Goal: Transaction & Acquisition: Obtain resource

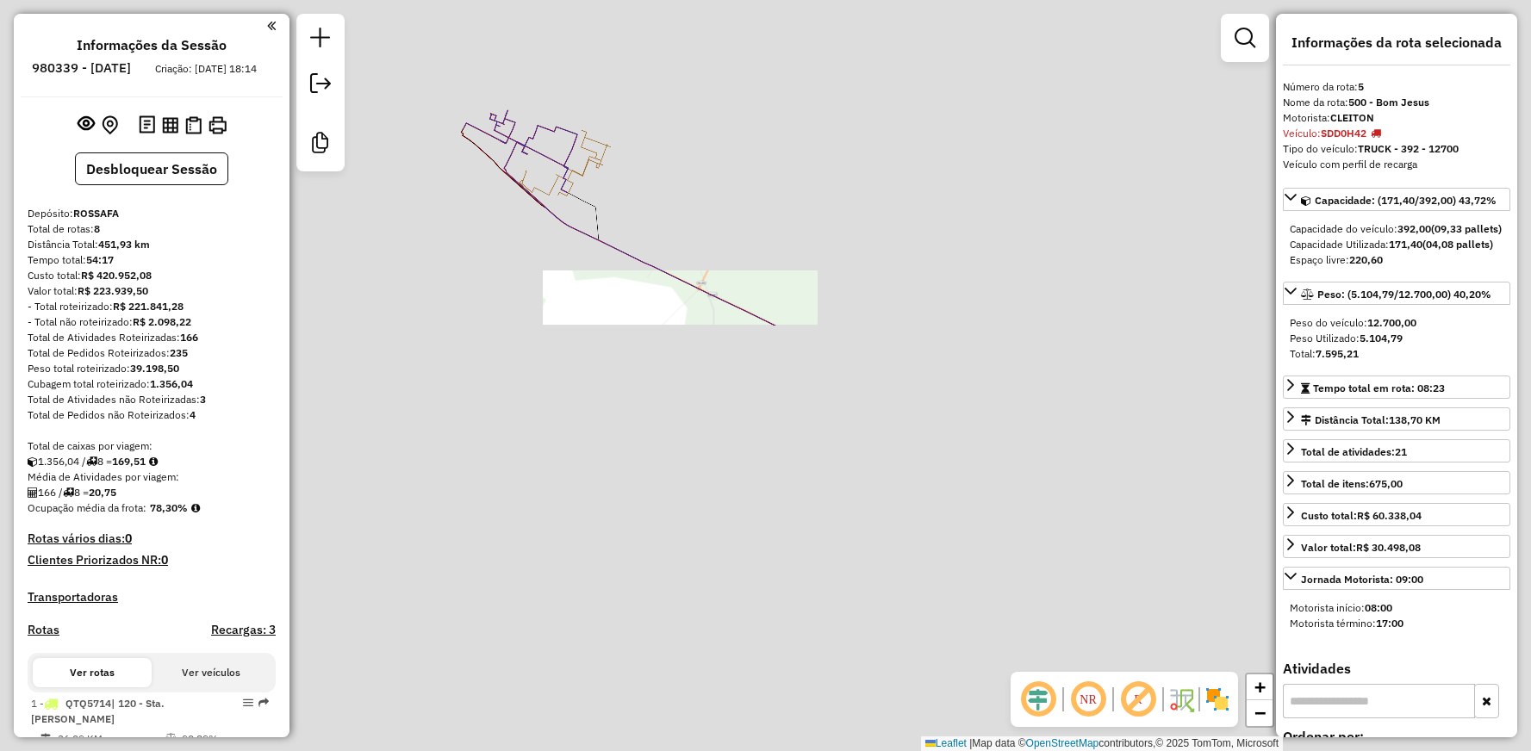
select select "**********"
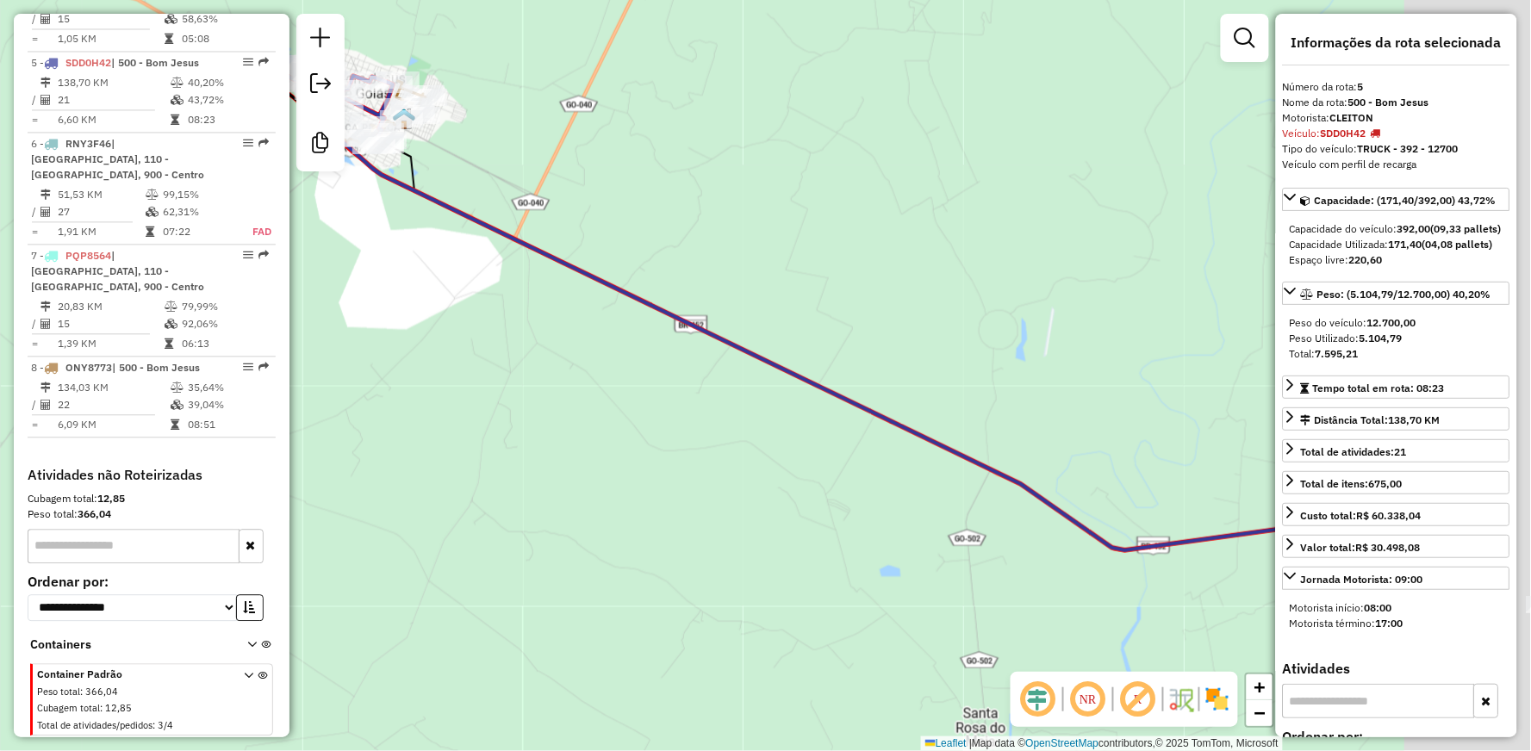
drag, startPoint x: 917, startPoint y: 312, endPoint x: 525, endPoint y: 205, distance: 405.4
click at [569, 221] on div "Janela de atendimento Grade de atendimento Capacidade Transportadoras Veículos …" at bounding box center [765, 375] width 1531 height 751
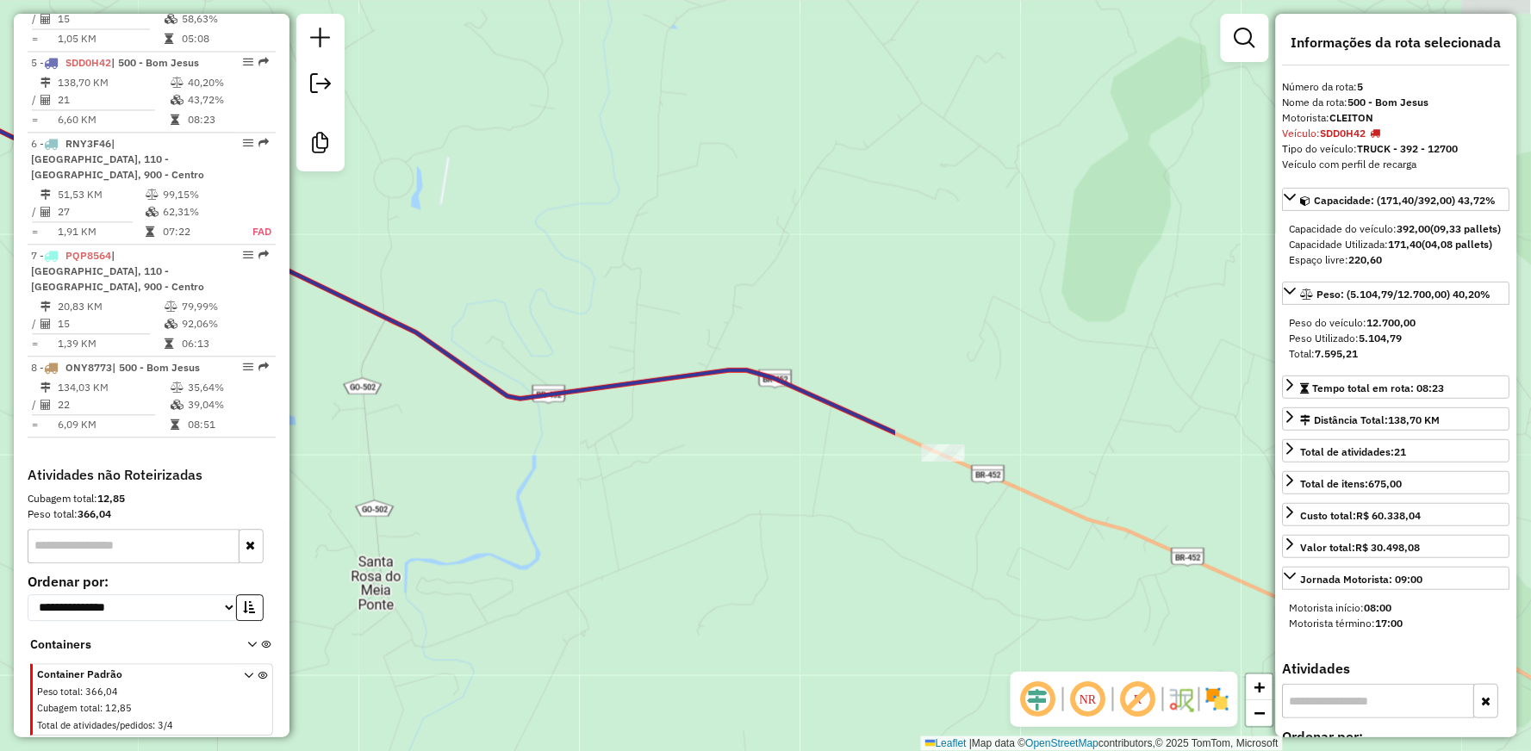
drag, startPoint x: 892, startPoint y: 347, endPoint x: 564, endPoint y: 132, distance: 392.5
click at [738, 230] on div "Janela de atendimento Grade de atendimento Capacidade Transportadoras Veículos …" at bounding box center [765, 375] width 1531 height 751
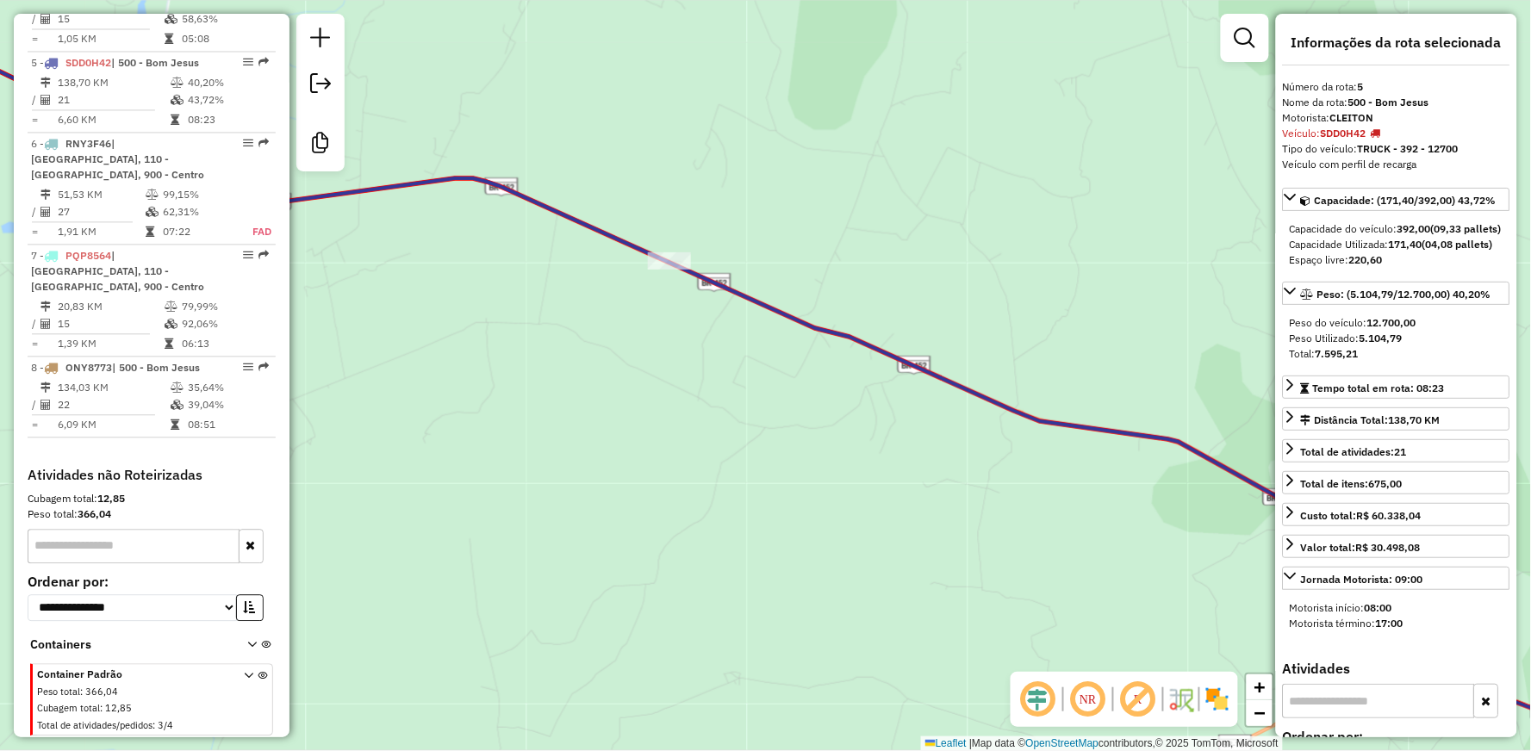
drag, startPoint x: 903, startPoint y: 501, endPoint x: 616, endPoint y: 364, distance: 317.9
click at [635, 373] on div "Janela de atendimento Grade de atendimento Capacidade Transportadoras Veículos …" at bounding box center [765, 375] width 1531 height 751
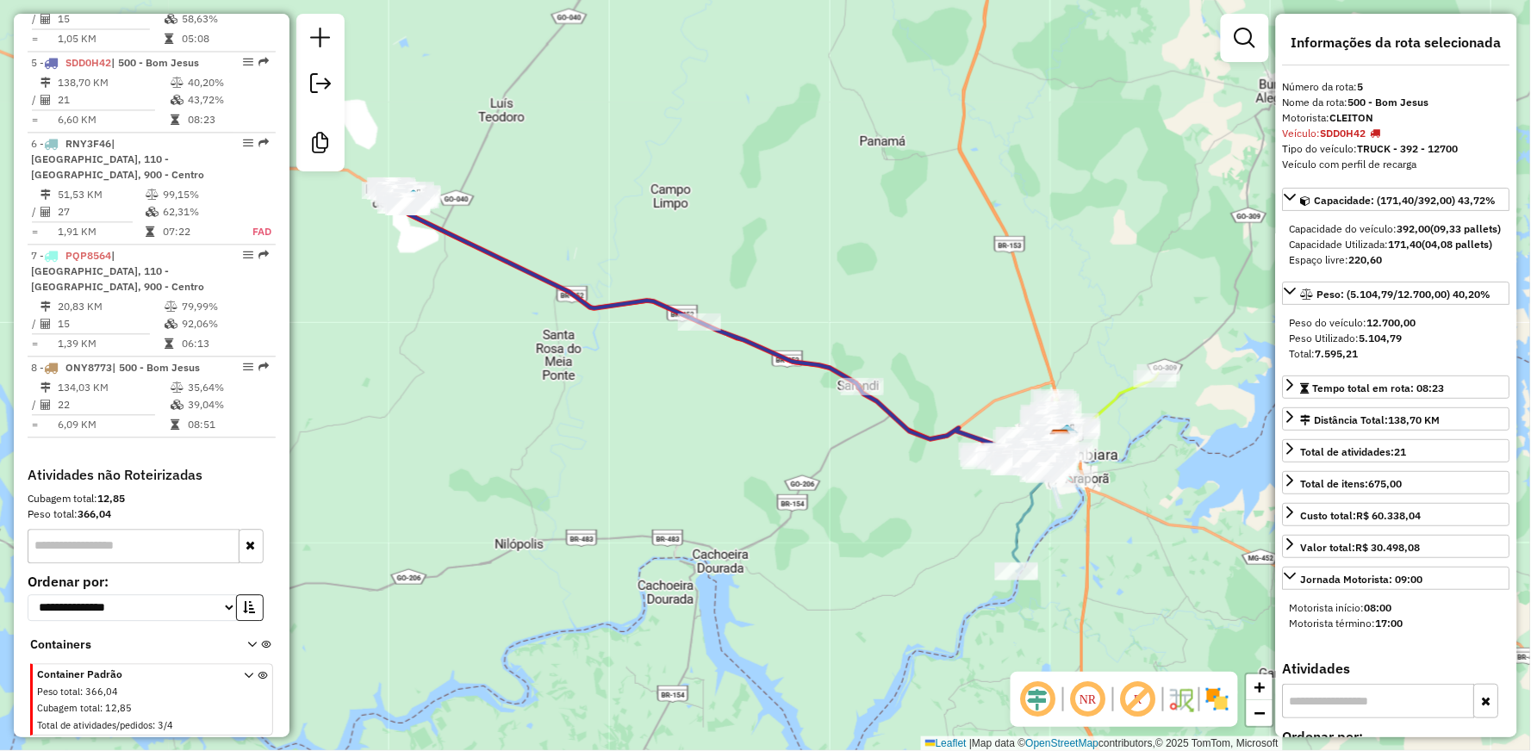
drag, startPoint x: 963, startPoint y: 488, endPoint x: 746, endPoint y: 420, distance: 227.5
click at [749, 422] on div "Janela de atendimento Grade de atendimento Capacidade Transportadoras Veículos …" at bounding box center [765, 375] width 1531 height 751
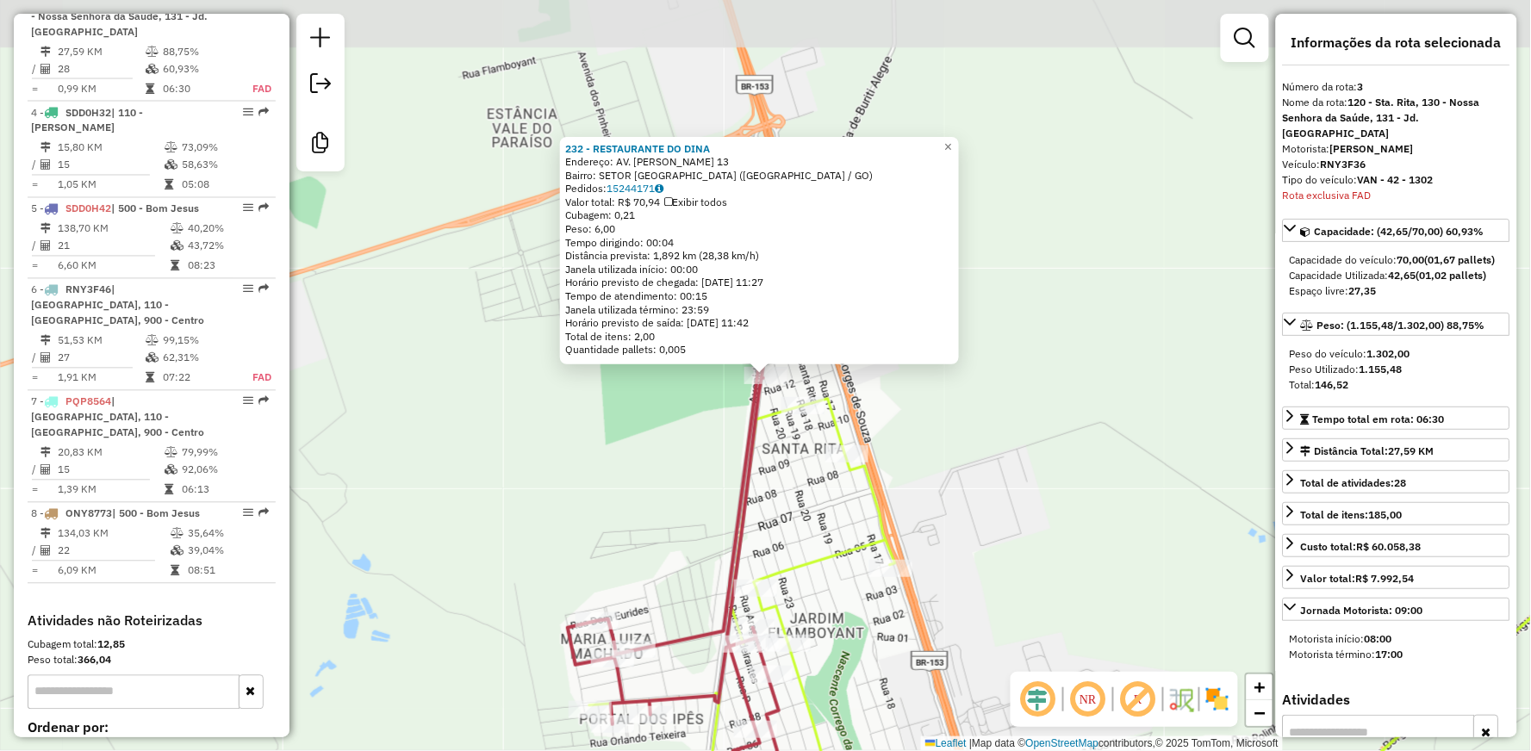
scroll to position [855, 0]
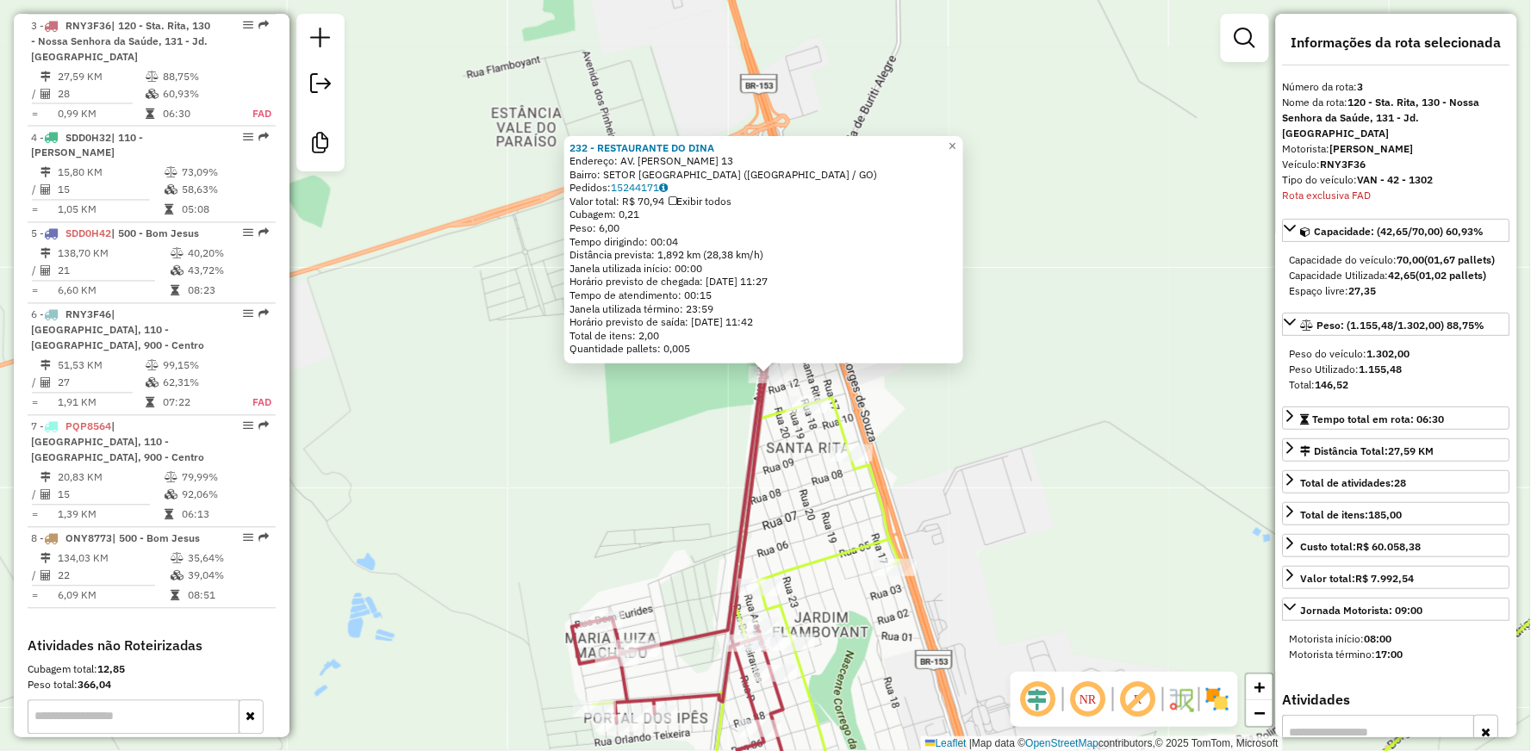
drag, startPoint x: 693, startPoint y: 535, endPoint x: 681, endPoint y: 271, distance: 263.9
click at [664, 364] on div "232 - RESTAURANTE DO DINA Endereço: AV. CELSO MAEDA 13 Bairro: SETOR SANTA RITA…" at bounding box center [765, 375] width 1531 height 751
click at [679, 276] on div "232 - RESTAURANTE DO DINA Endereço: AV. CELSO MAEDA 13 Bairro: SETOR SANTA RITA…" at bounding box center [765, 375] width 1531 height 751
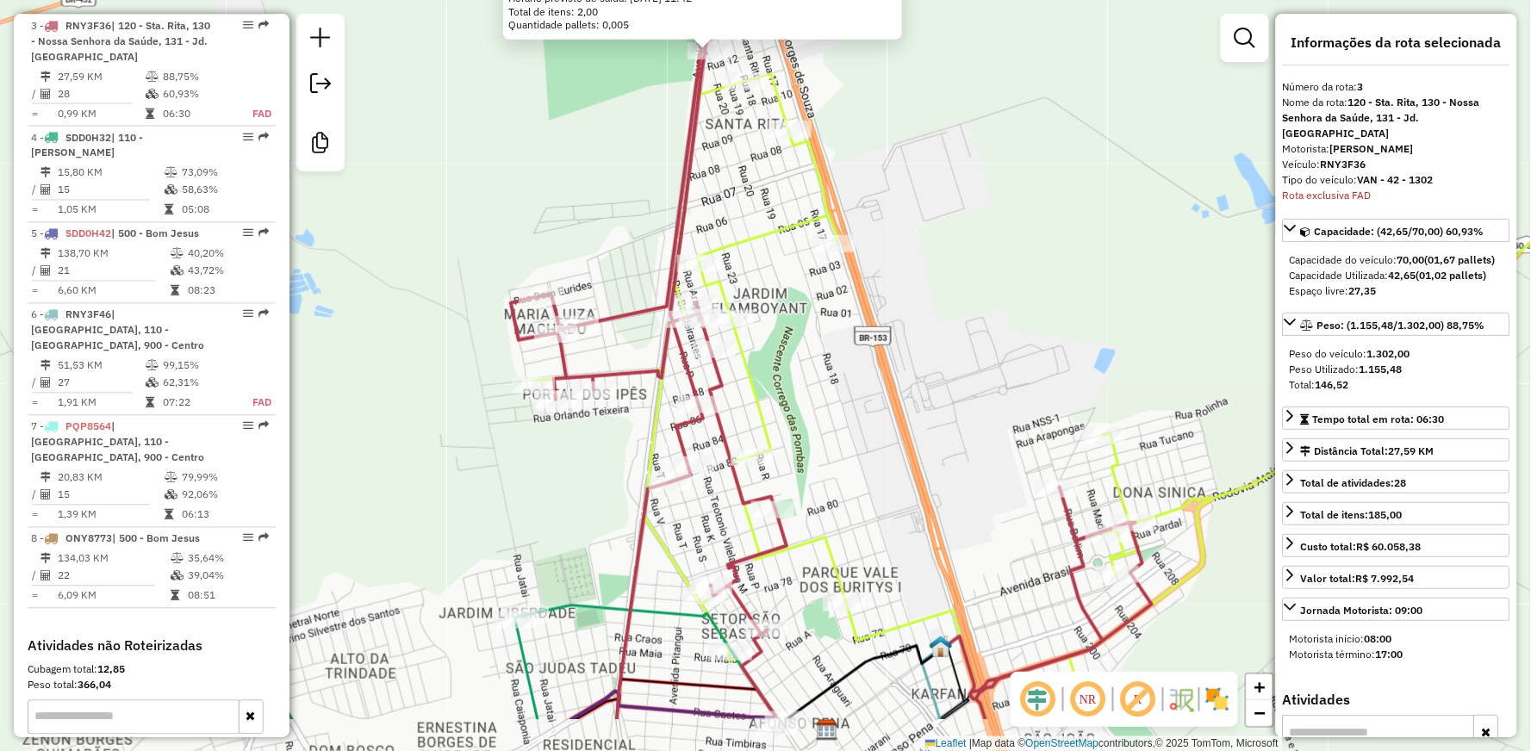
drag, startPoint x: 655, startPoint y: 562, endPoint x: 600, endPoint y: 377, distance: 193.2
click at [600, 381] on div "232 - RESTAURANTE DO DINA Endereço: AV. CELSO MAEDA 13 Bairro: SETOR SANTA RITA…" at bounding box center [765, 375] width 1531 height 751
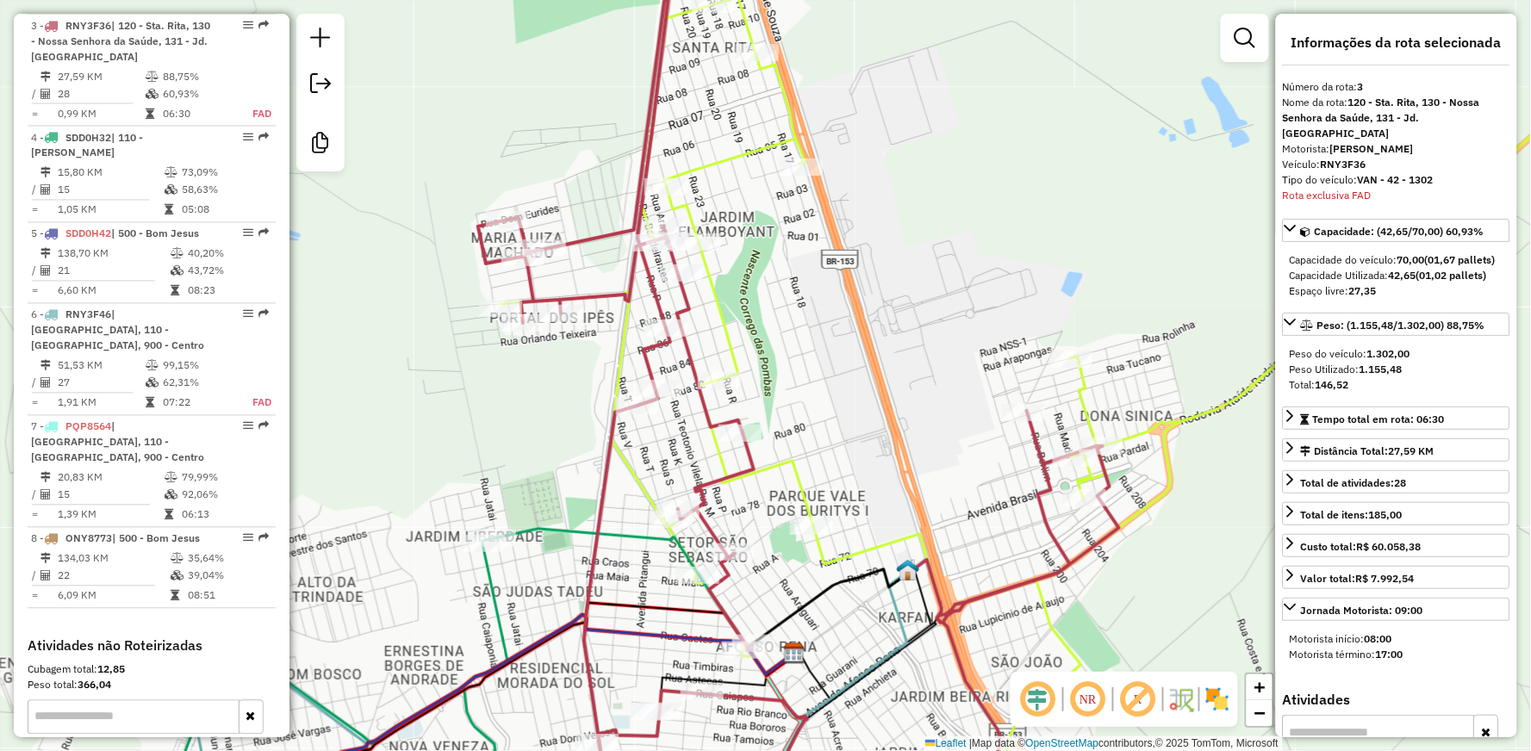
click at [703, 289] on icon at bounding box center [1092, 375] width 1185 height 757
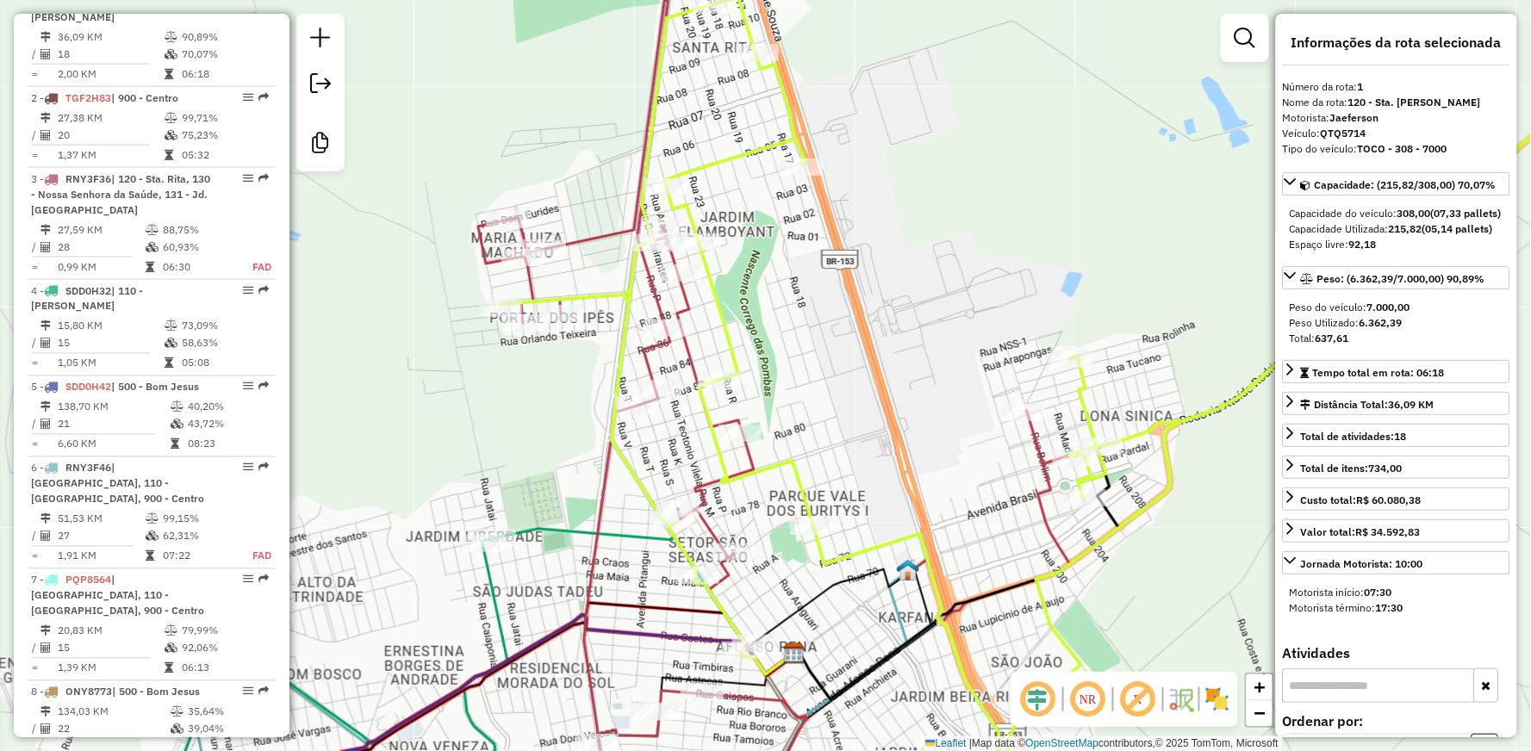
scroll to position [693, 0]
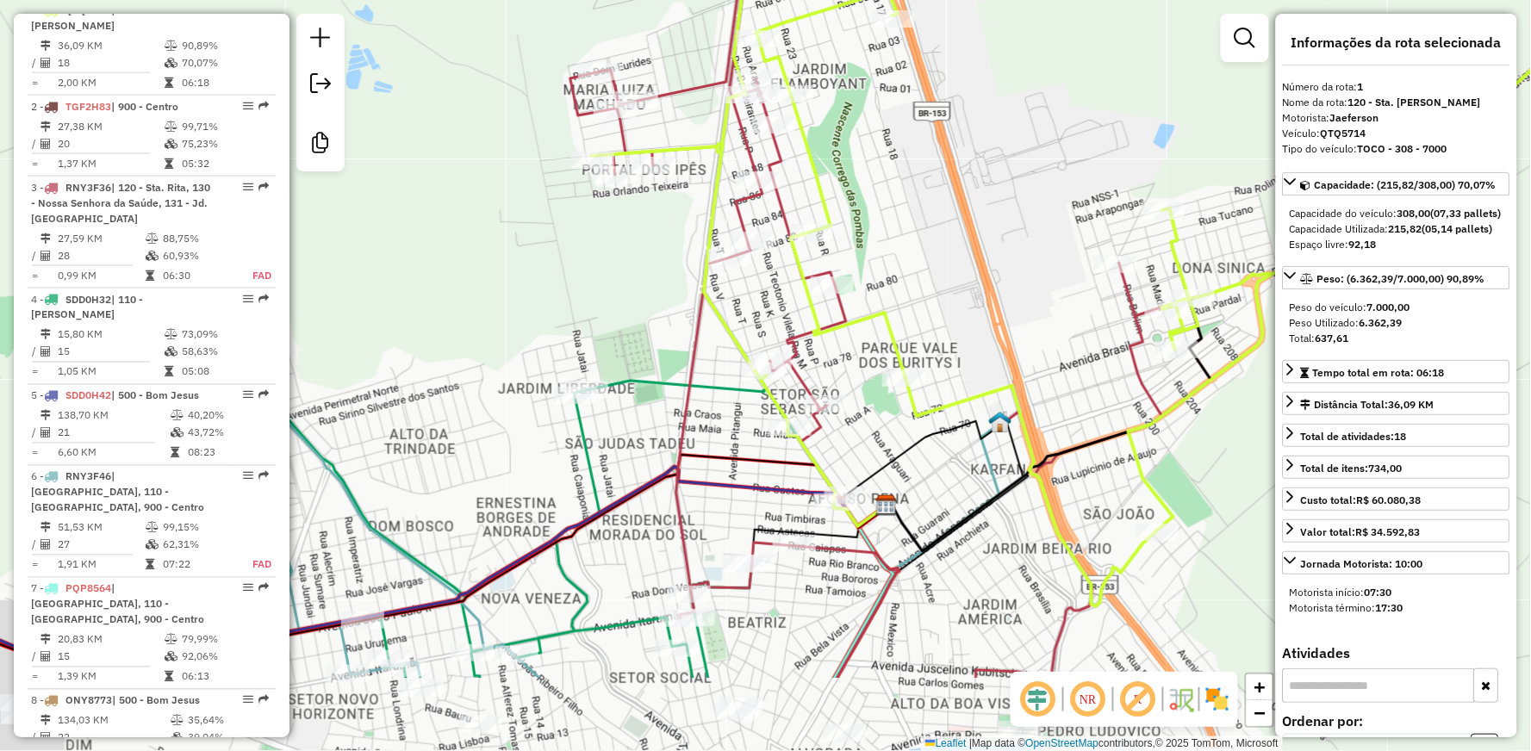
drag, startPoint x: 618, startPoint y: 398, endPoint x: 760, endPoint y: 234, distance: 216.2
click at [761, 235] on div "Janela de atendimento Grade de atendimento Capacidade Transportadoras Veículos …" at bounding box center [765, 375] width 1531 height 751
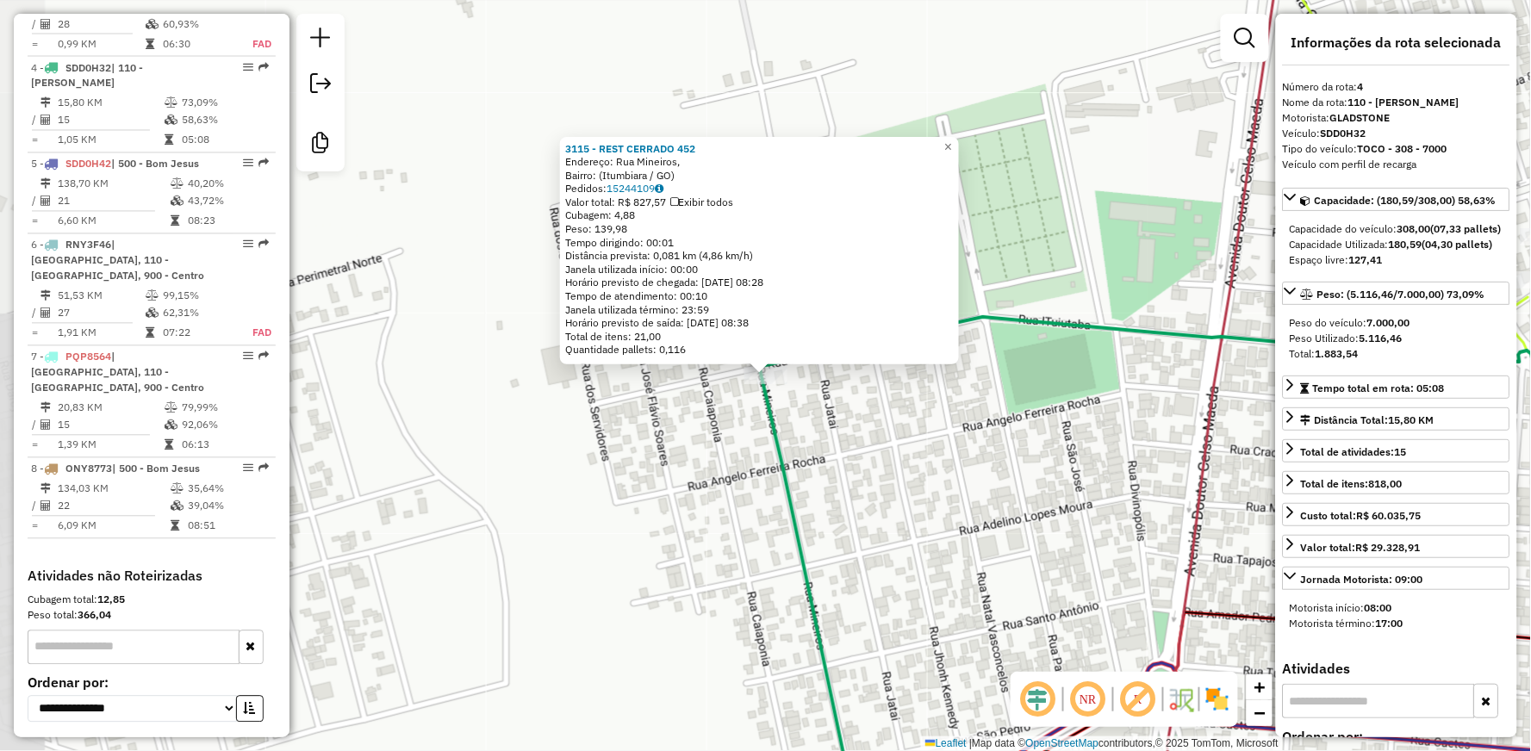
scroll to position [967, 0]
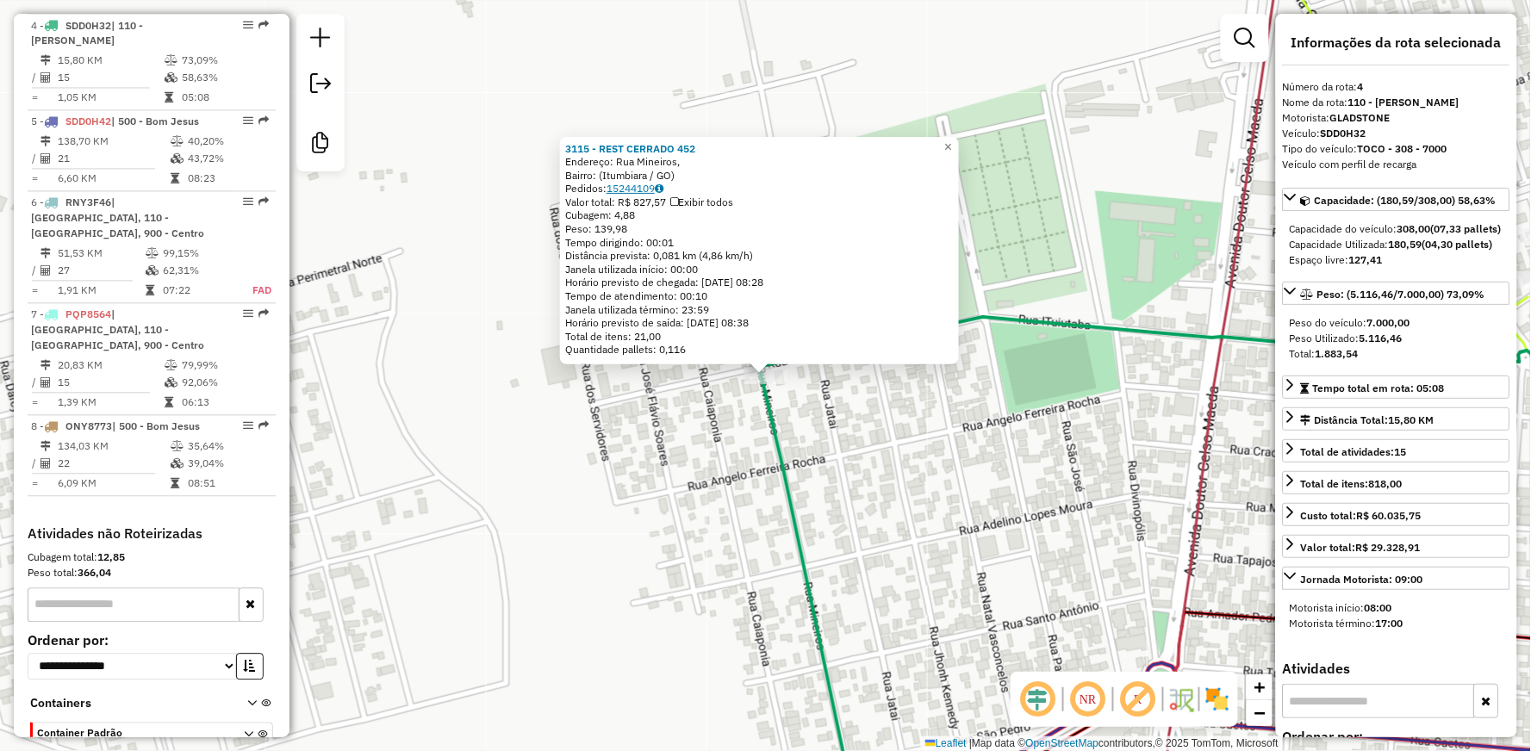
click at [653, 190] on link "15244109" at bounding box center [634, 188] width 57 height 13
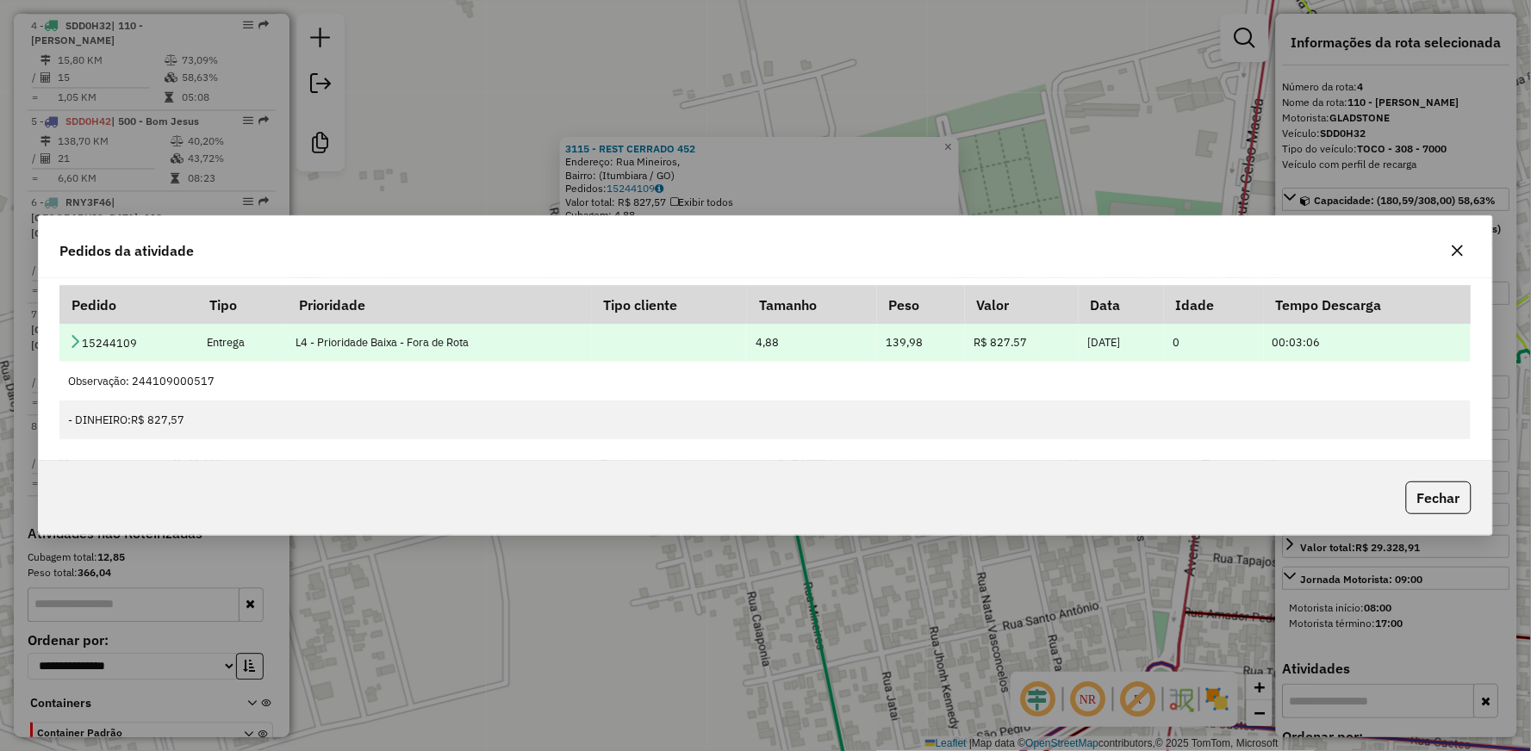
click at [84, 327] on td "15244109" at bounding box center [128, 342] width 138 height 39
click at [78, 333] on td "15244109" at bounding box center [128, 342] width 138 height 39
click at [75, 339] on icon at bounding box center [75, 341] width 14 height 14
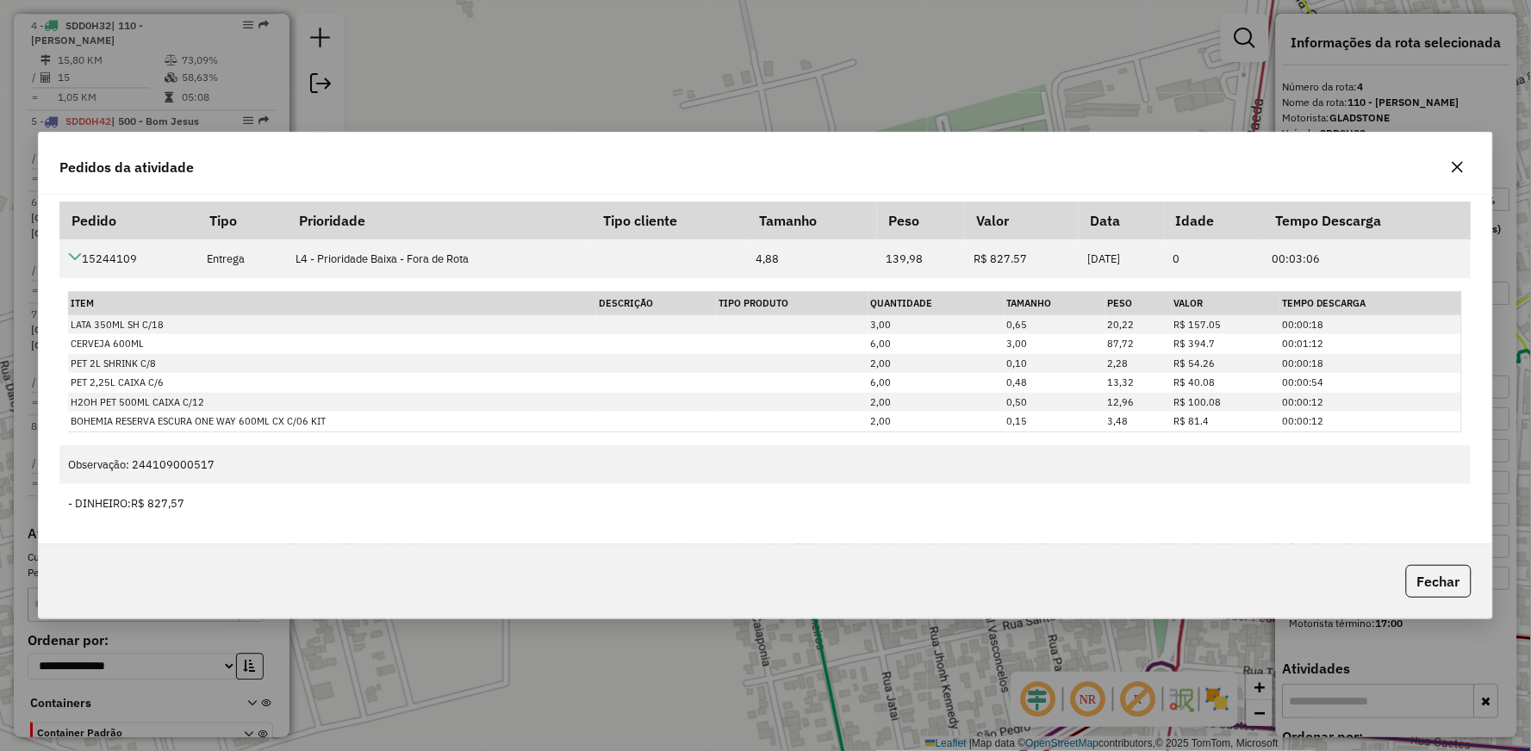
click at [1460, 167] on icon "button" at bounding box center [1458, 167] width 14 height 14
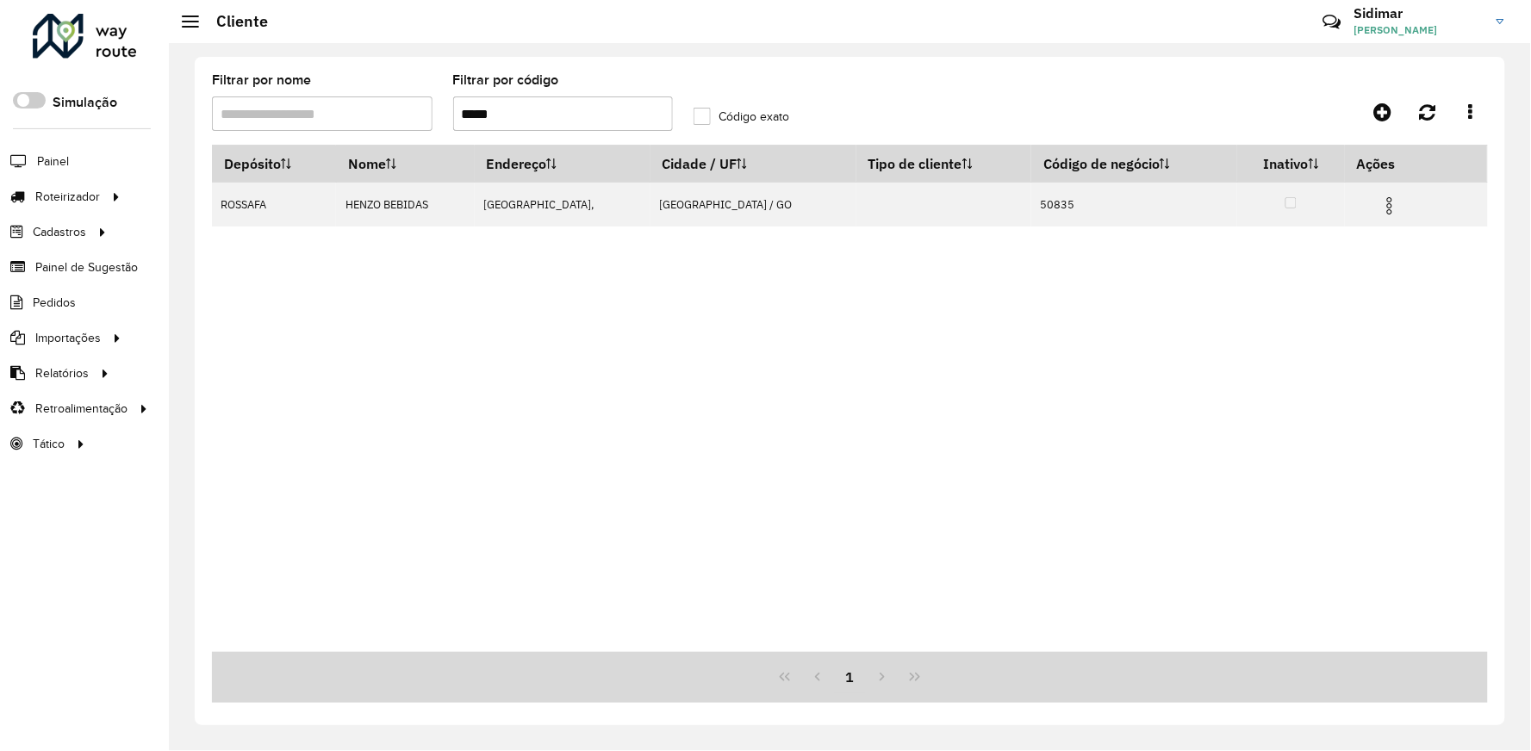
drag, startPoint x: 566, startPoint y: 106, endPoint x: 426, endPoint y: 106, distance: 140.4
click at [426, 106] on formly-group "Filtrar por nome Filtrar por código ***** Código exato" at bounding box center [684, 109] width 964 height 71
type input "****"
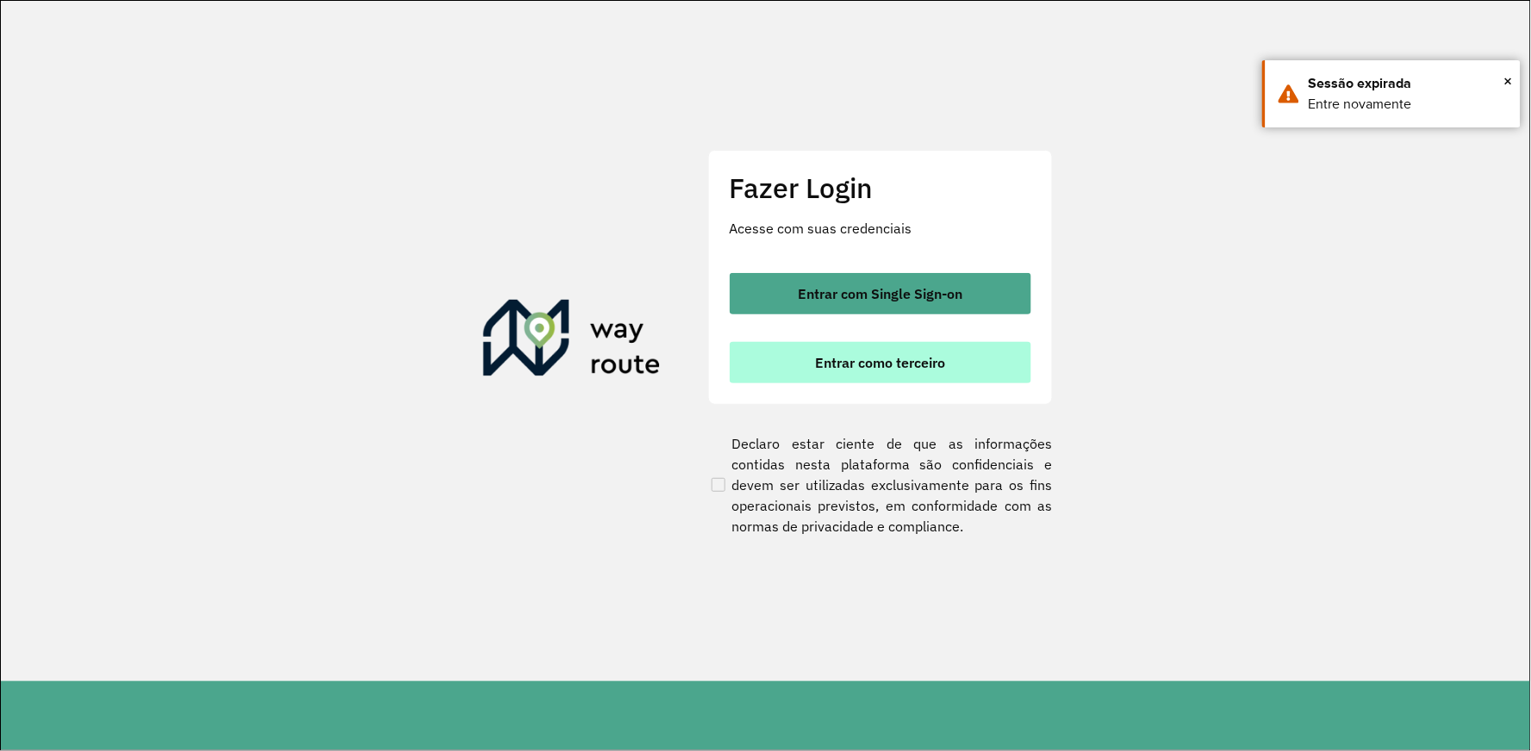
click at [828, 364] on span "Entrar como terceiro" at bounding box center [880, 363] width 130 height 14
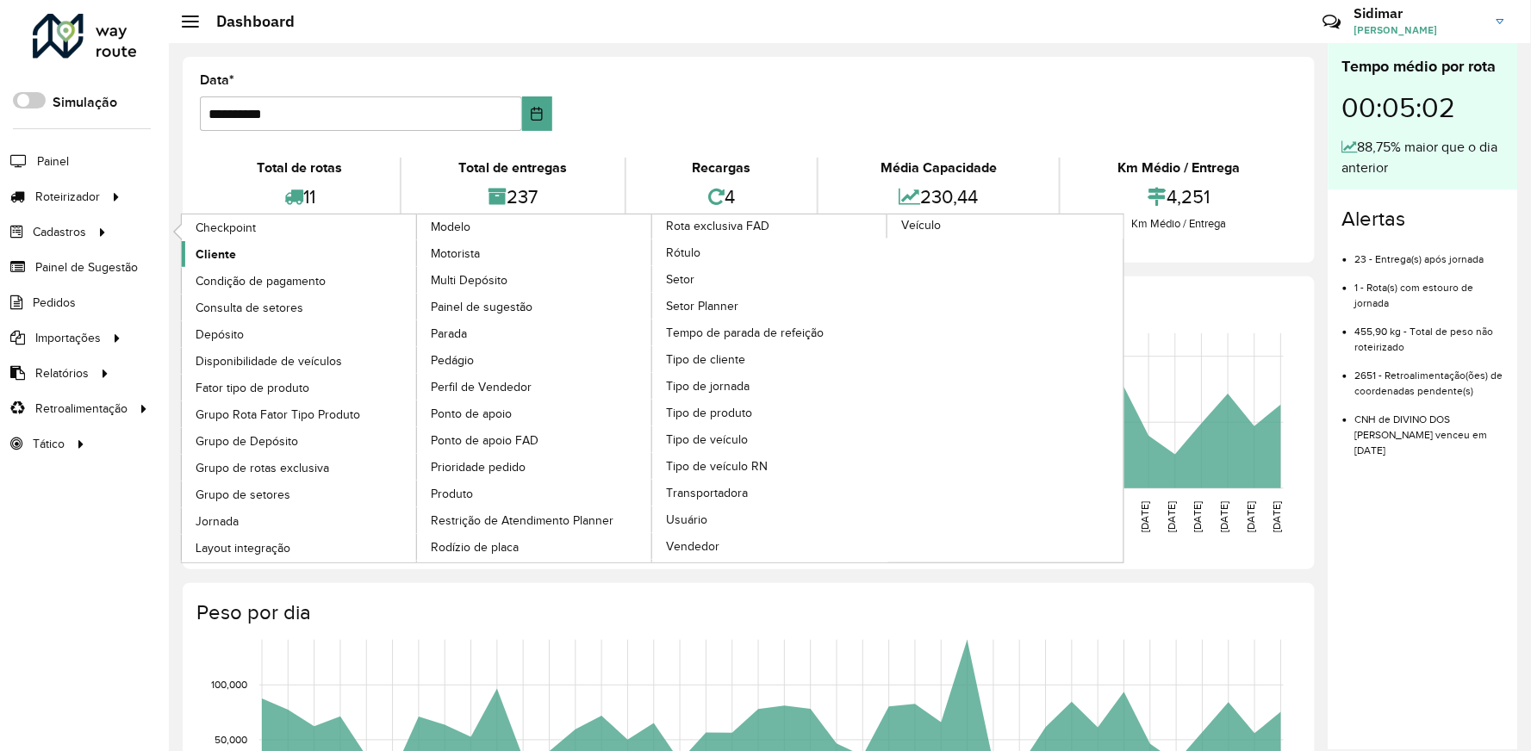
click at [212, 256] on span "Cliente" at bounding box center [216, 254] width 40 height 18
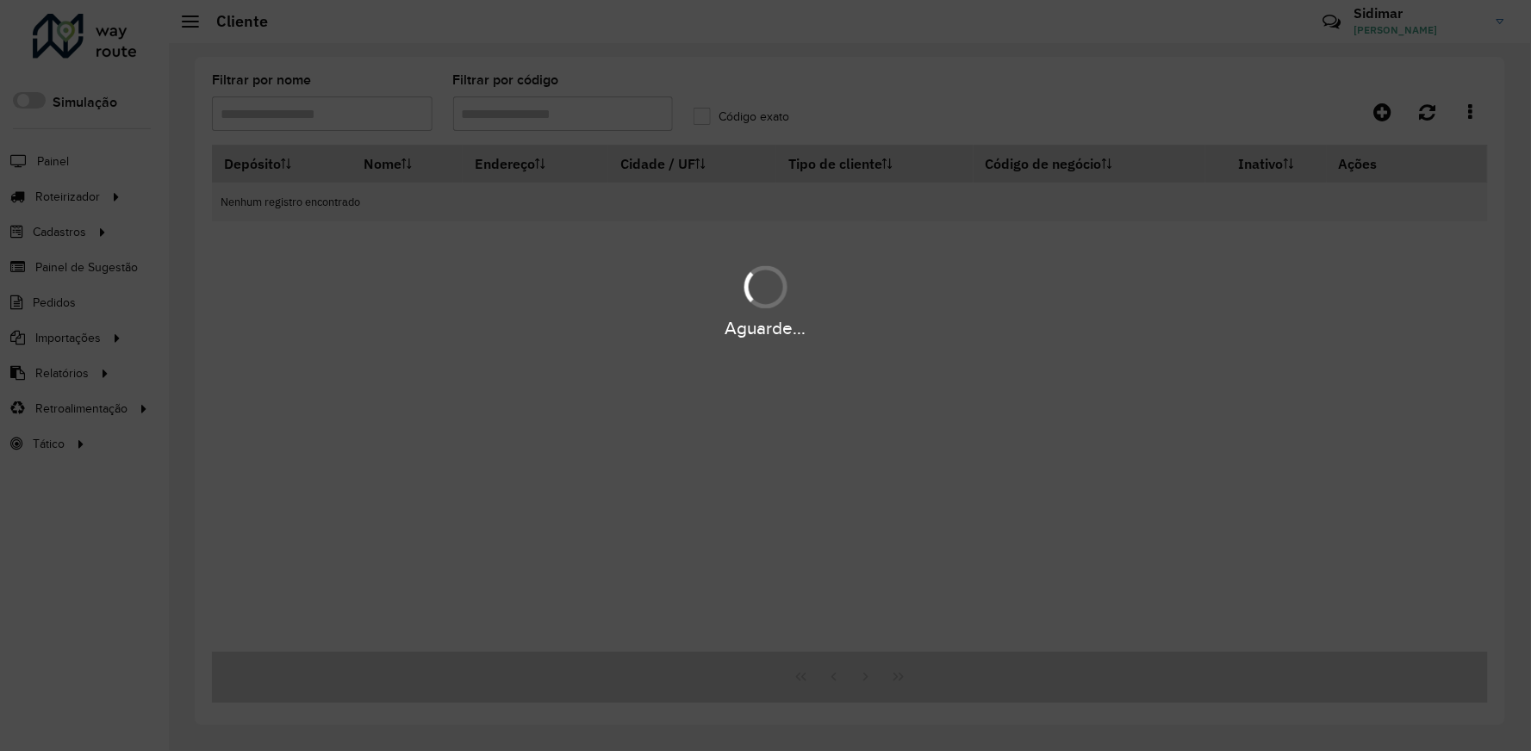
type input "****"
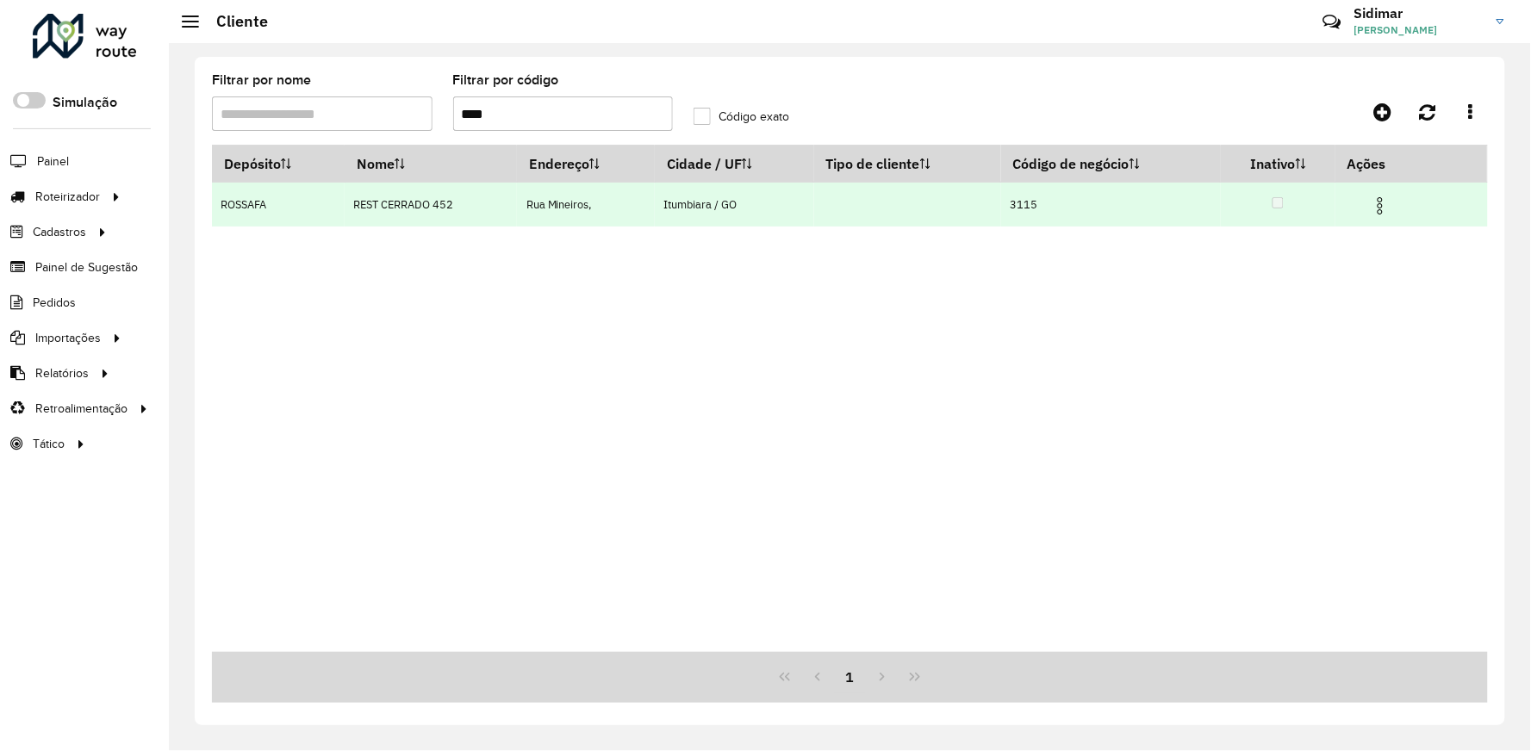
click at [1388, 217] on td at bounding box center [1387, 204] width 103 height 43
click at [1387, 211] on img at bounding box center [1380, 206] width 21 height 21
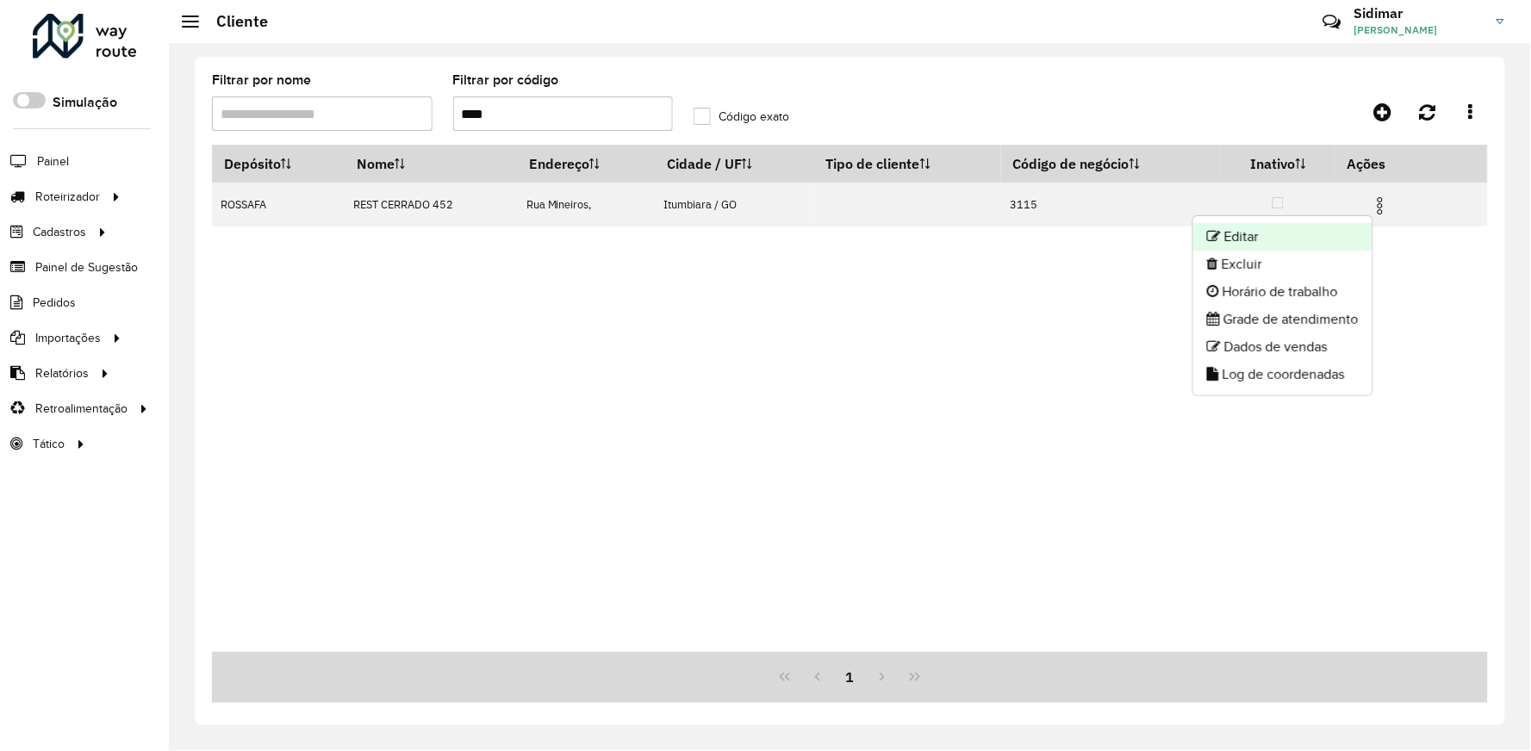
click at [1263, 233] on li "Editar" at bounding box center [1282, 237] width 179 height 28
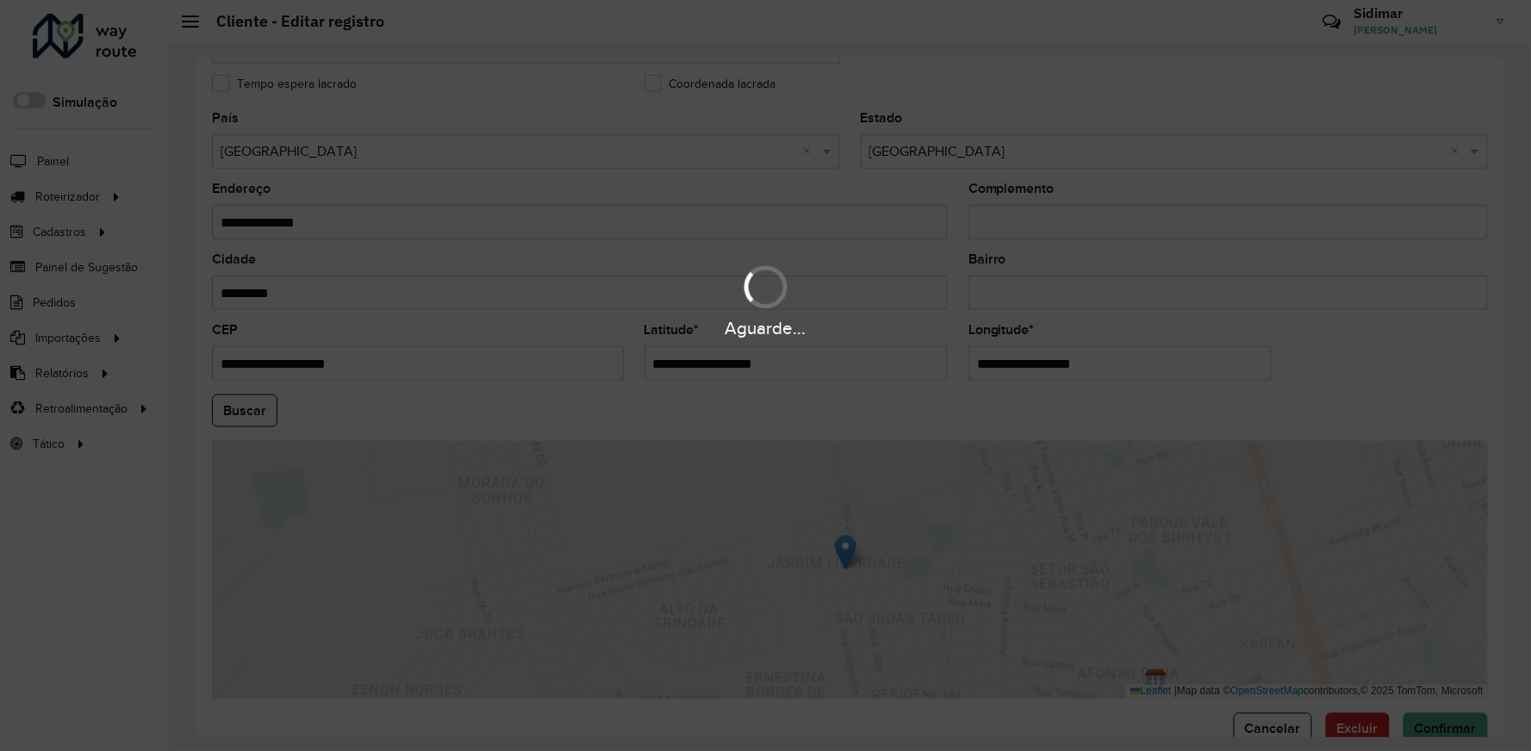
scroll to position [534, 0]
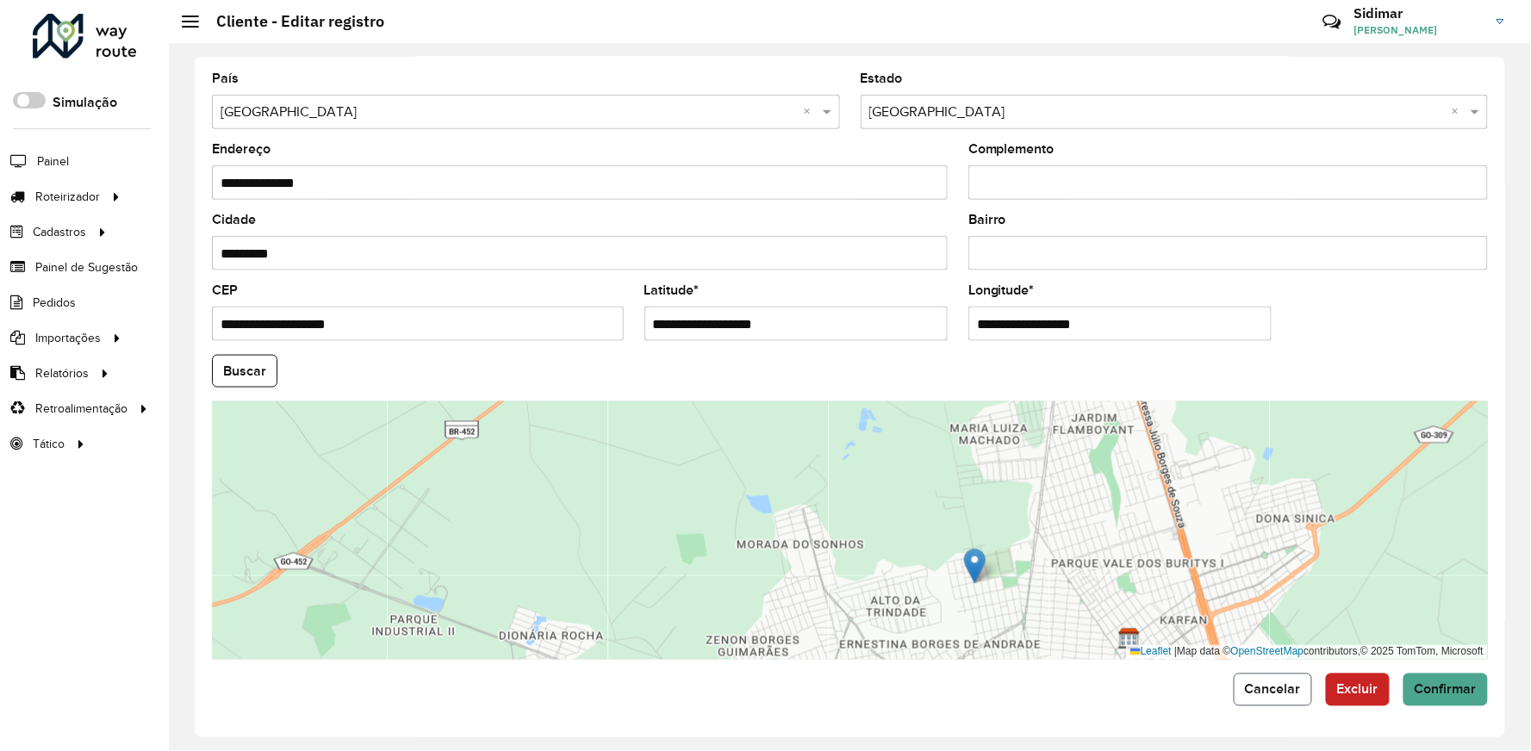
click at [1259, 694] on span "Cancelar" at bounding box center [1273, 689] width 56 height 15
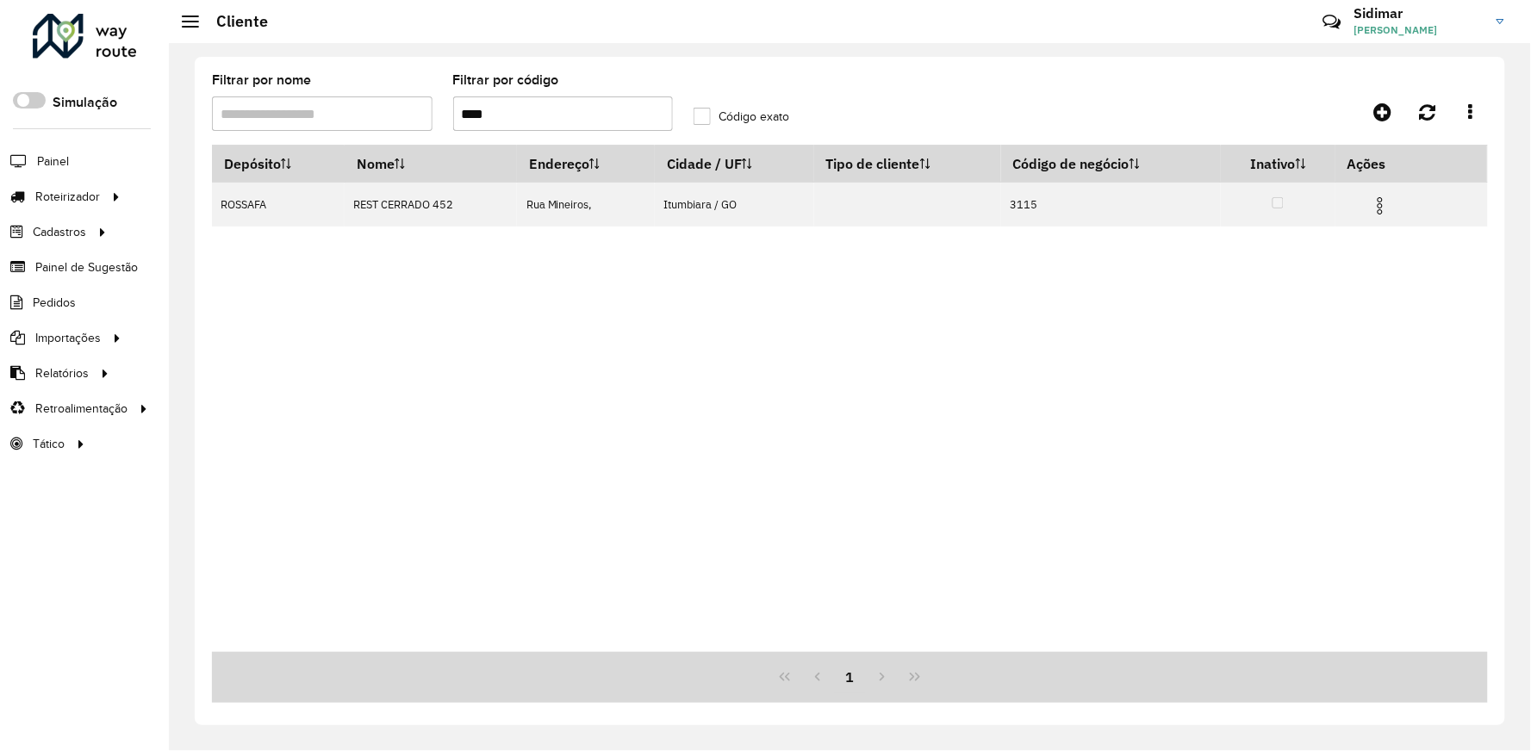
drag, startPoint x: 573, startPoint y: 127, endPoint x: 440, endPoint y: 125, distance: 132.7
click at [440, 125] on formly-group "Filtrar por nome Filtrar por código **** Código exato" at bounding box center [684, 109] width 964 height 71
click at [440, 125] on formly-field "Filtrar por nome" at bounding box center [322, 109] width 241 height 71
click at [511, 114] on input "****" at bounding box center [563, 113] width 221 height 34
type input "*"
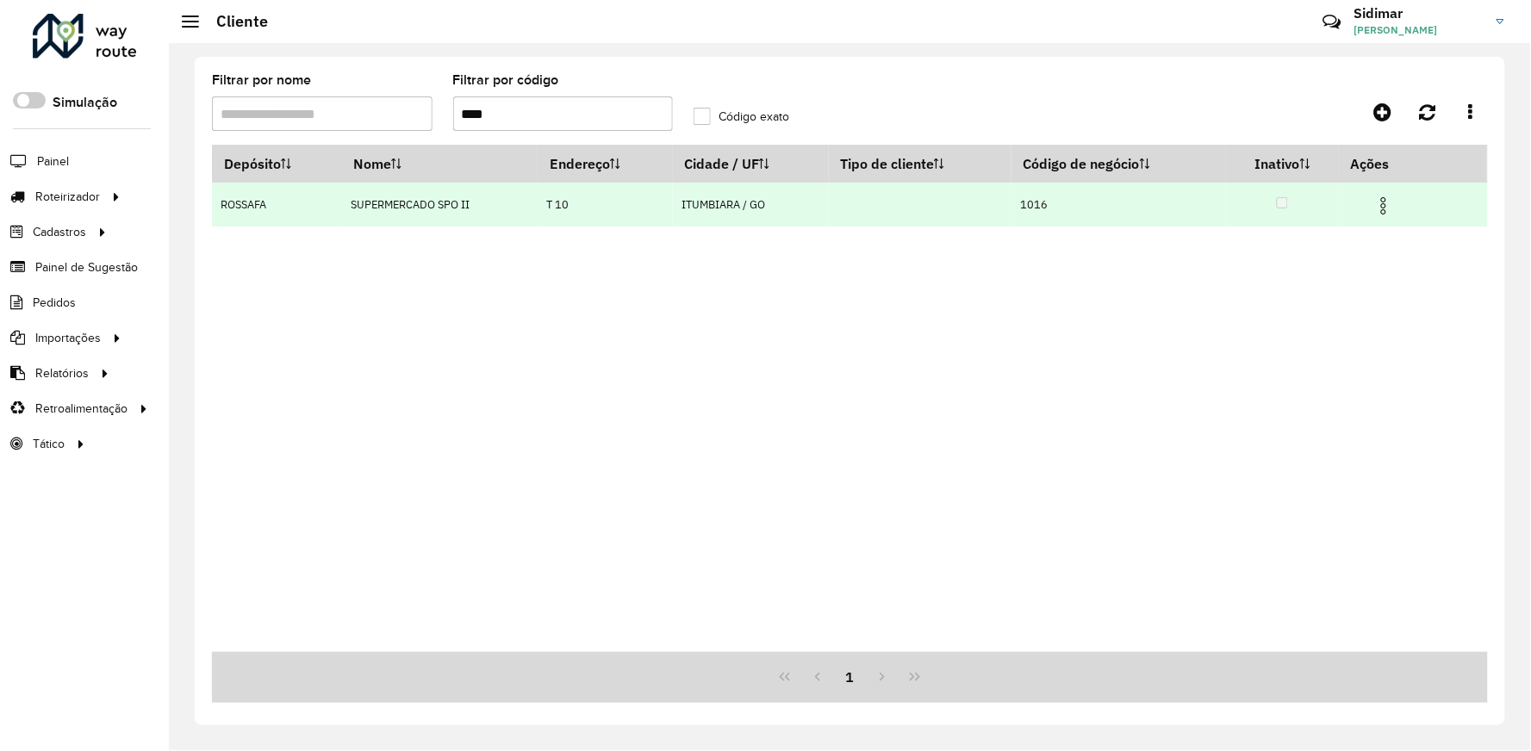
drag, startPoint x: 351, startPoint y: 209, endPoint x: 482, endPoint y: 209, distance: 131.8
click at [482, 209] on td "SUPERMERCADO SPO II" at bounding box center [440, 205] width 196 height 44
click at [485, 214] on td "SUPERMERCADO SPO II" at bounding box center [440, 205] width 196 height 44
drag, startPoint x: 351, startPoint y: 204, endPoint x: 471, endPoint y: 202, distance: 119.7
click at [471, 202] on td "SUPERMERCADO SPO II" at bounding box center [440, 205] width 196 height 44
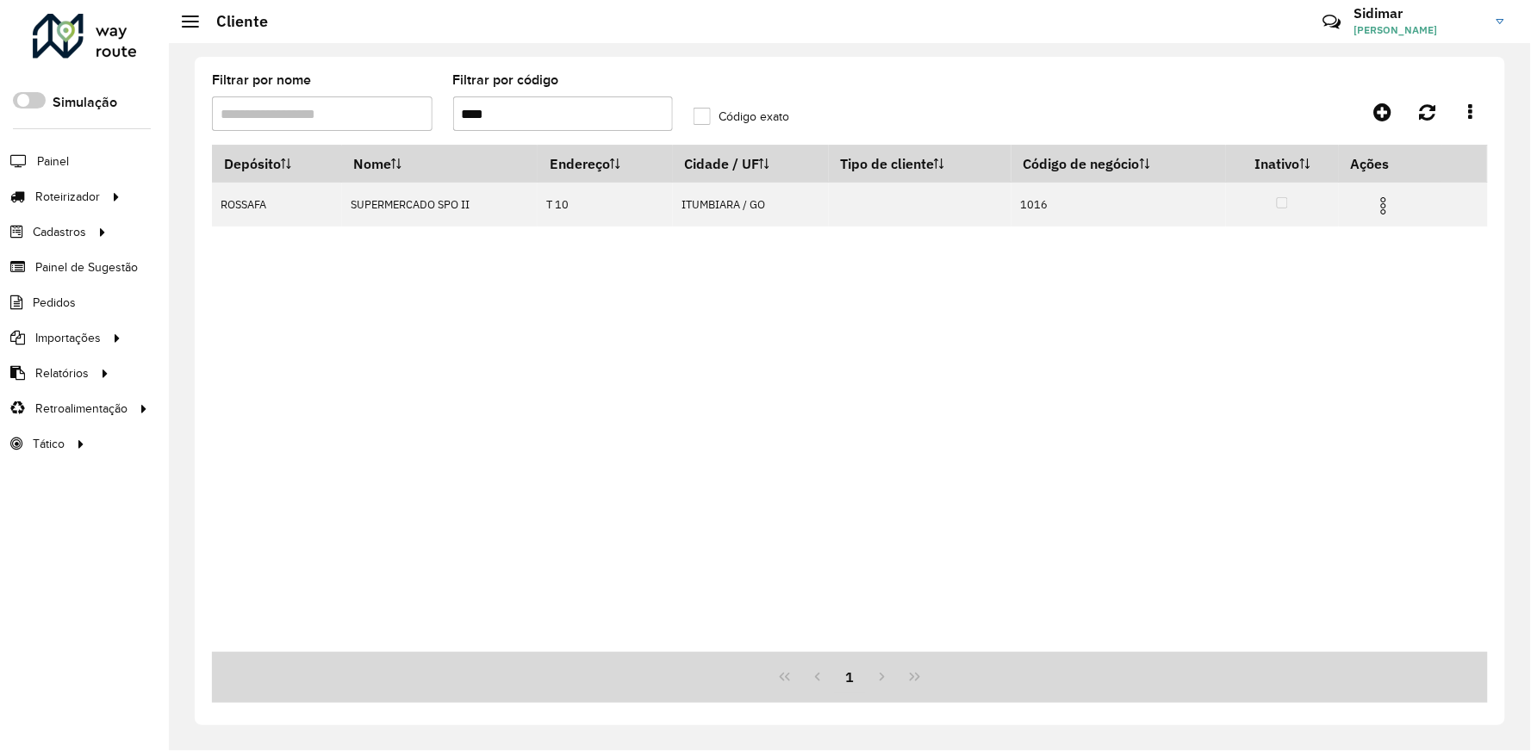
copy td "SUPERMERCADO SPO II"
drag, startPoint x: 513, startPoint y: 115, endPoint x: 462, endPoint y: 110, distance: 51.9
click at [462, 110] on input "****" at bounding box center [563, 113] width 221 height 34
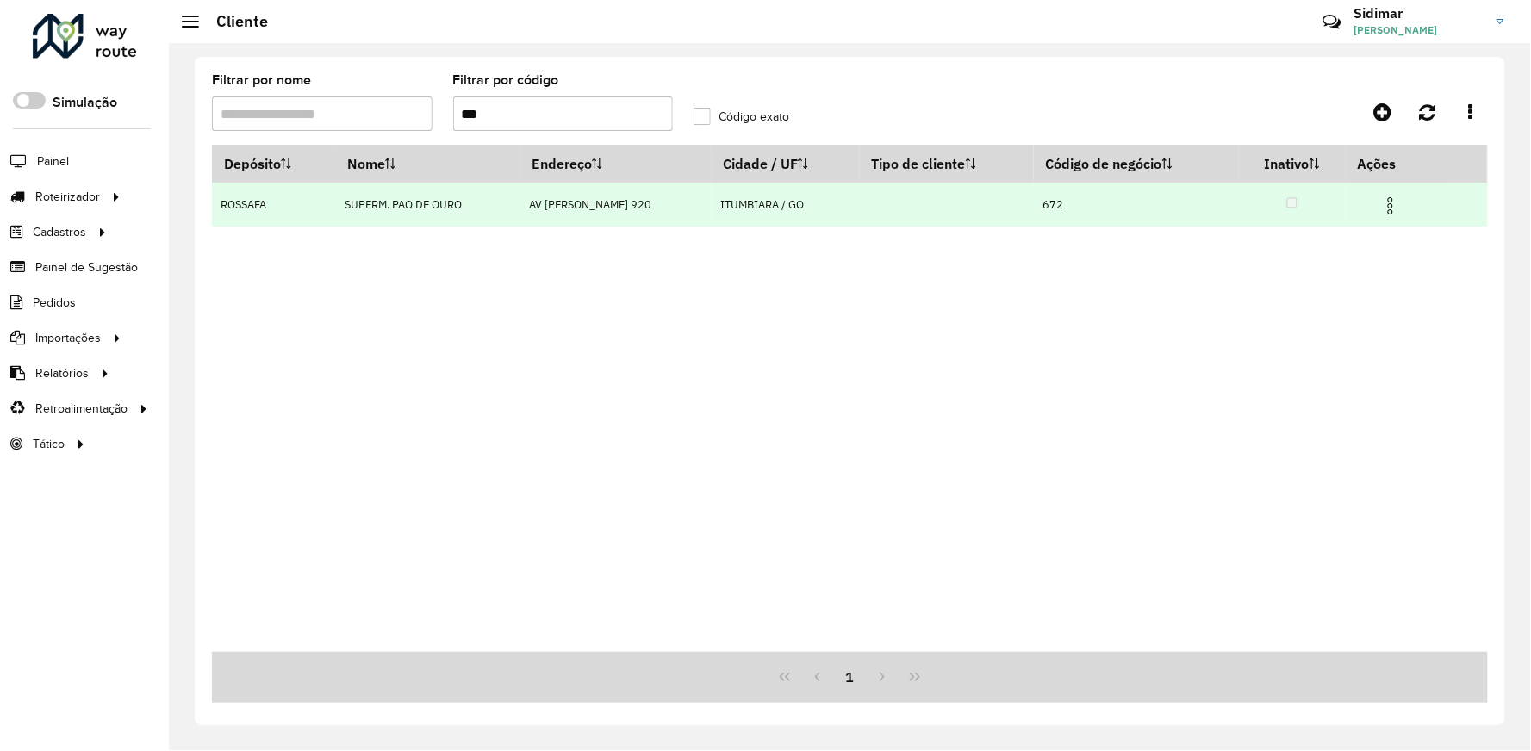
type input "***"
drag, startPoint x: 343, startPoint y: 203, endPoint x: 463, endPoint y: 203, distance: 119.7
click at [463, 203] on td "SUPERM. PAO DE OURO" at bounding box center [428, 205] width 184 height 44
copy td "SUPERM. PAO DE OURO"
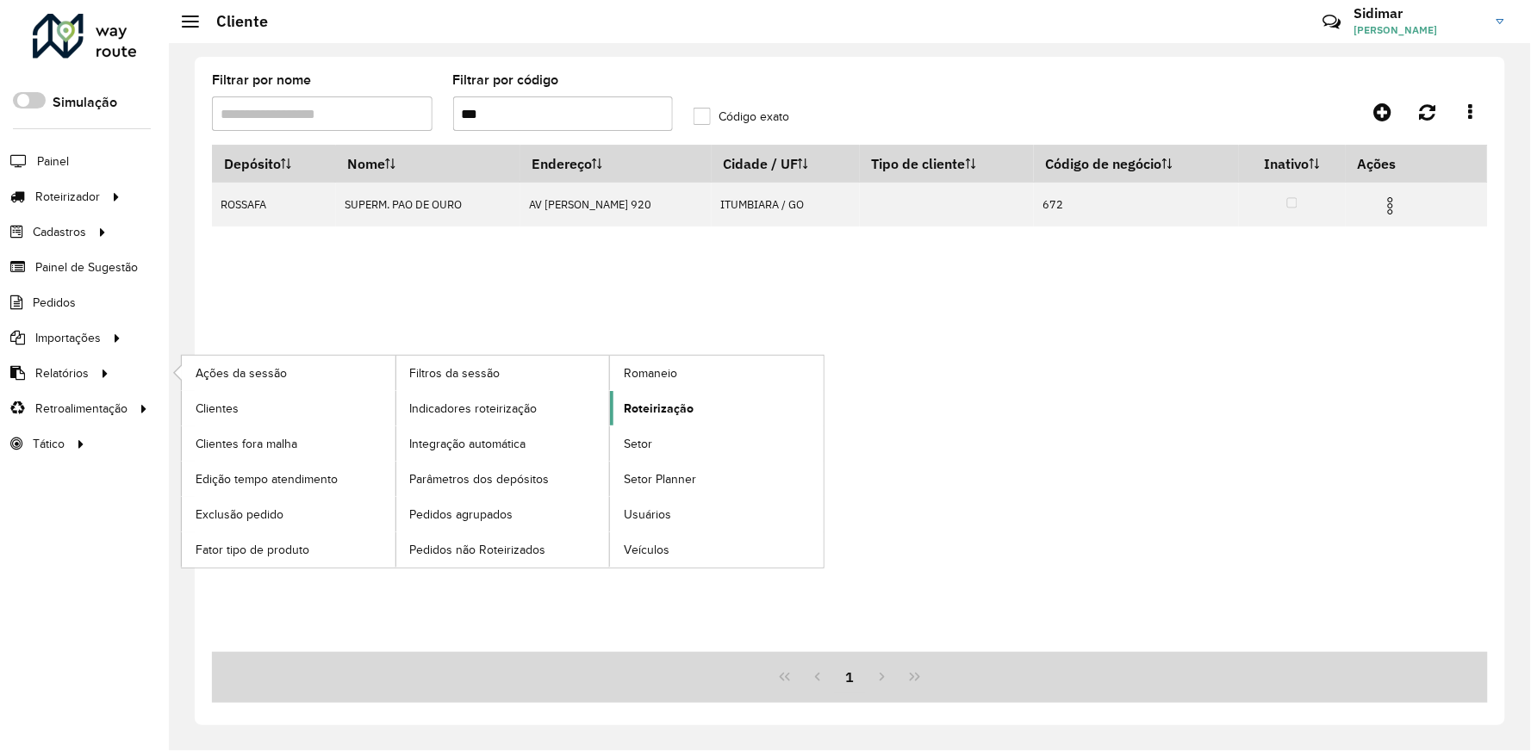
click at [673, 405] on span "Roteirização" at bounding box center [659, 409] width 70 height 18
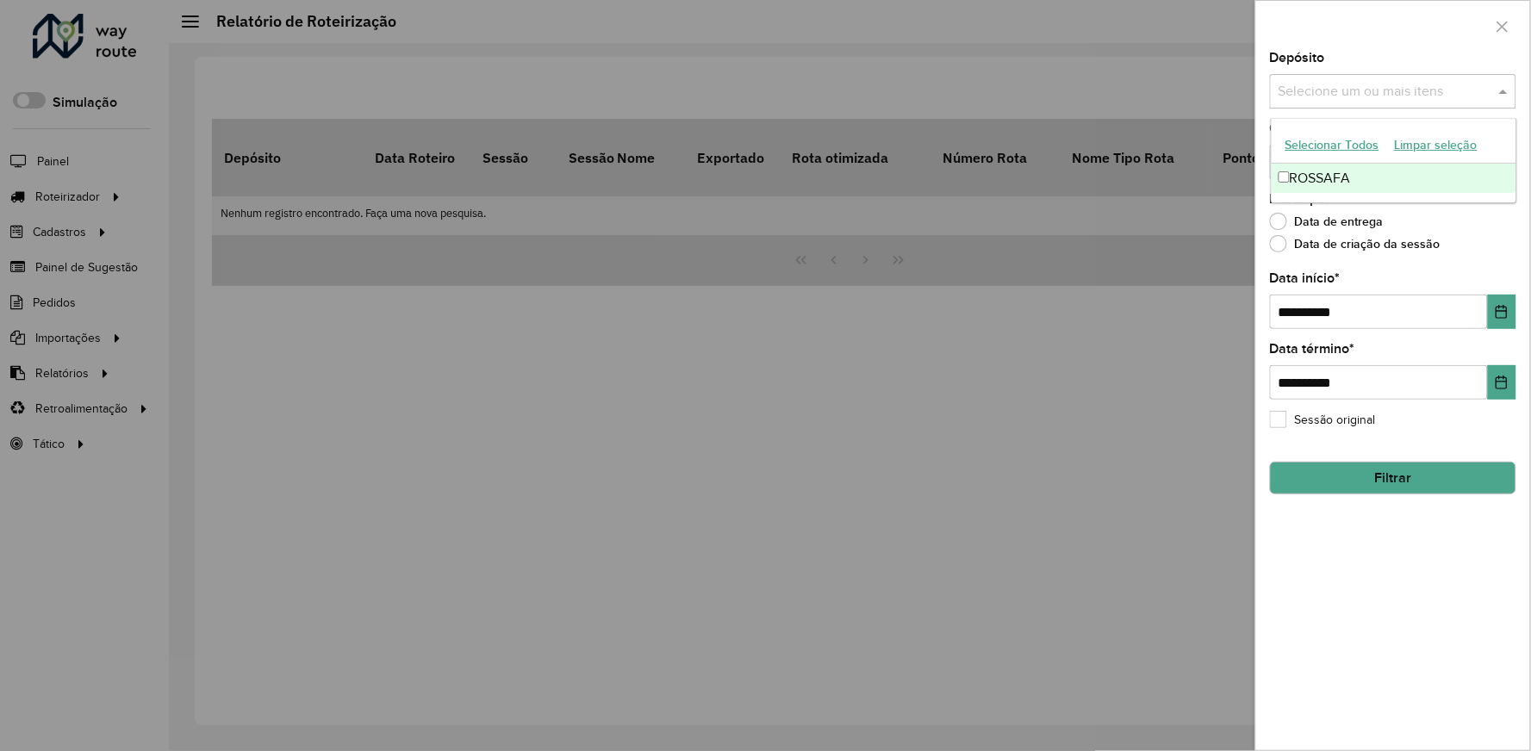
click at [1364, 90] on input "text" at bounding box center [1384, 92] width 221 height 21
click at [1329, 168] on div "ROSSAFA" at bounding box center [1393, 178] width 245 height 29
click at [1497, 314] on icon "Choose Date" at bounding box center [1502, 312] width 14 height 14
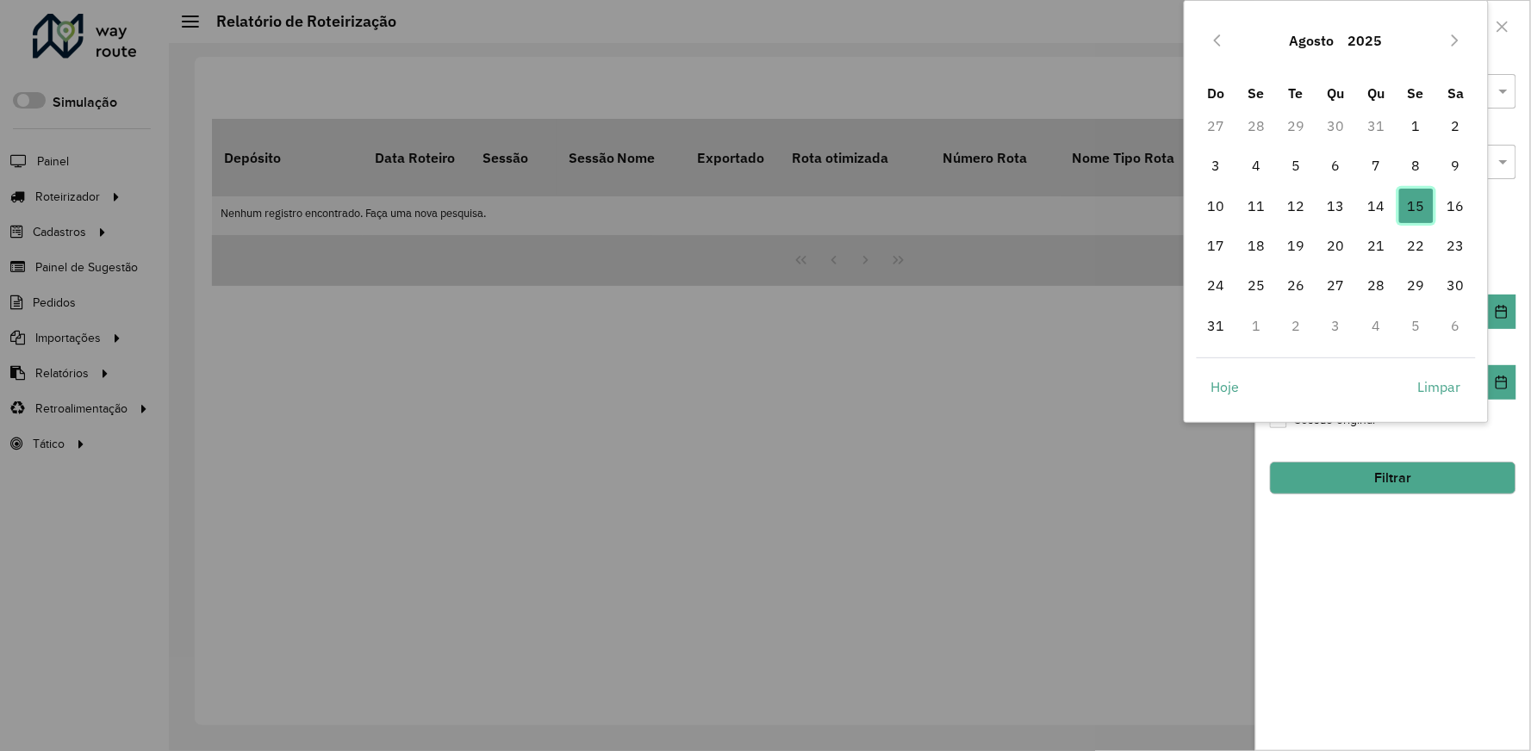
click at [1408, 203] on span "15" at bounding box center [1416, 206] width 34 height 34
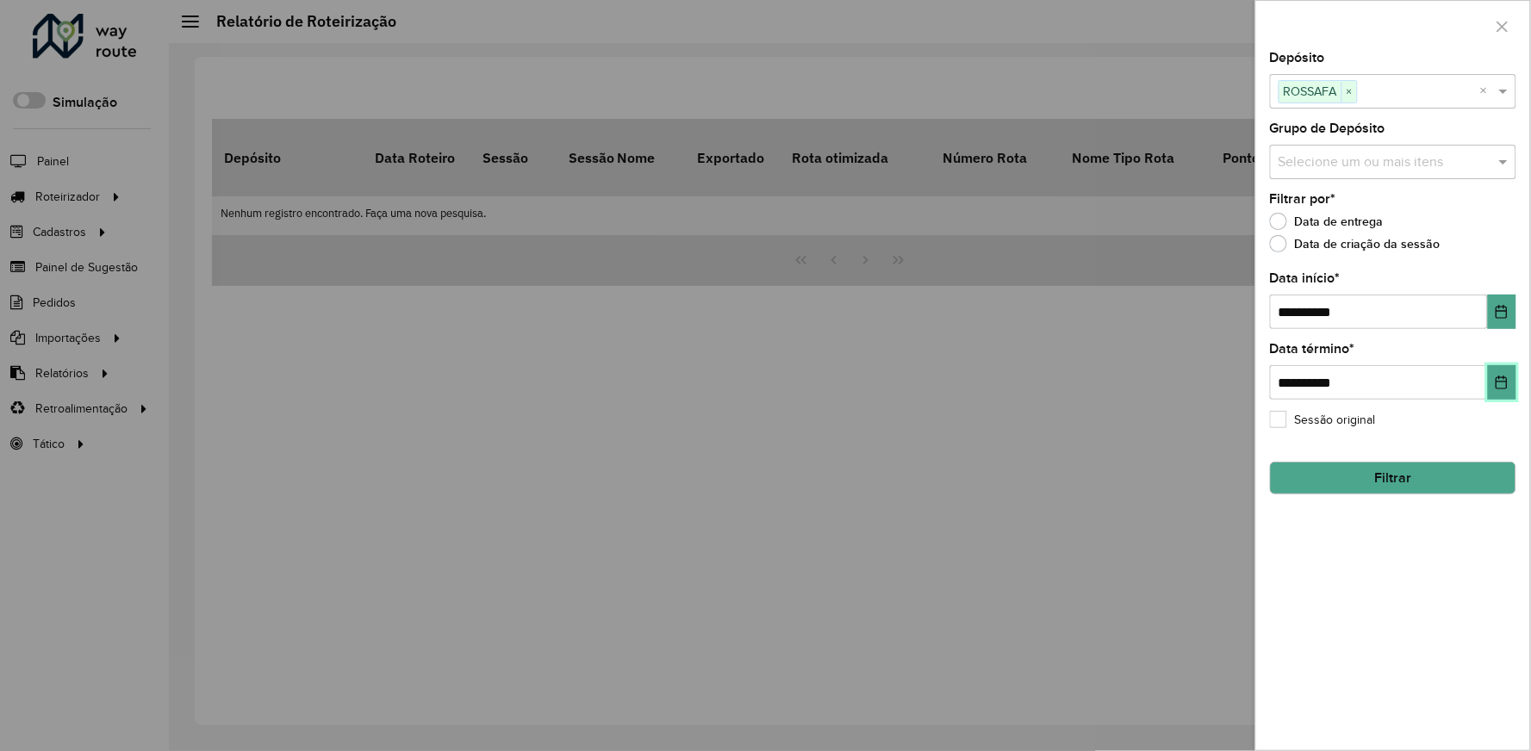
click at [1499, 385] on icon "Choose Date" at bounding box center [1502, 383] width 14 height 14
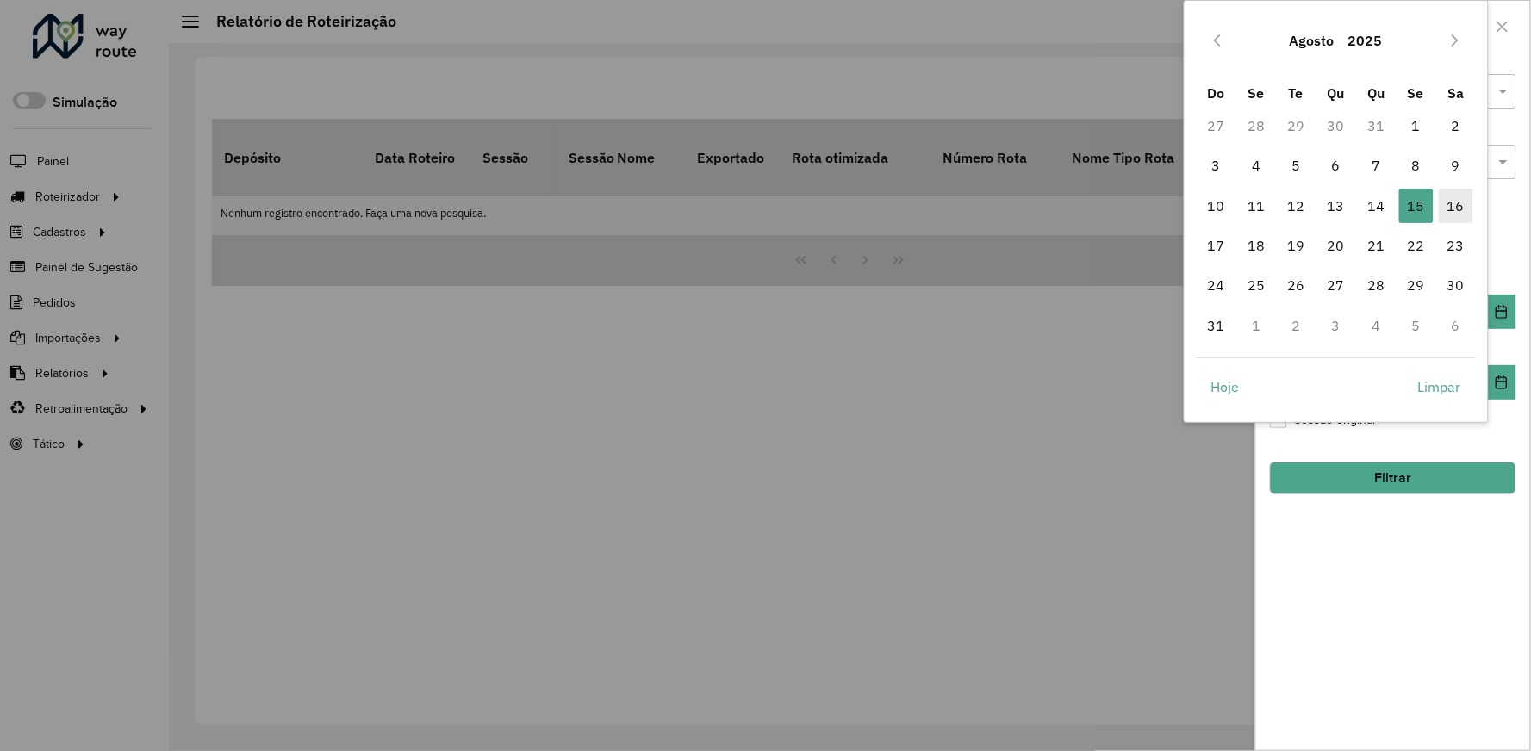
click at [1459, 203] on span "16" at bounding box center [1456, 206] width 34 height 34
type input "**********"
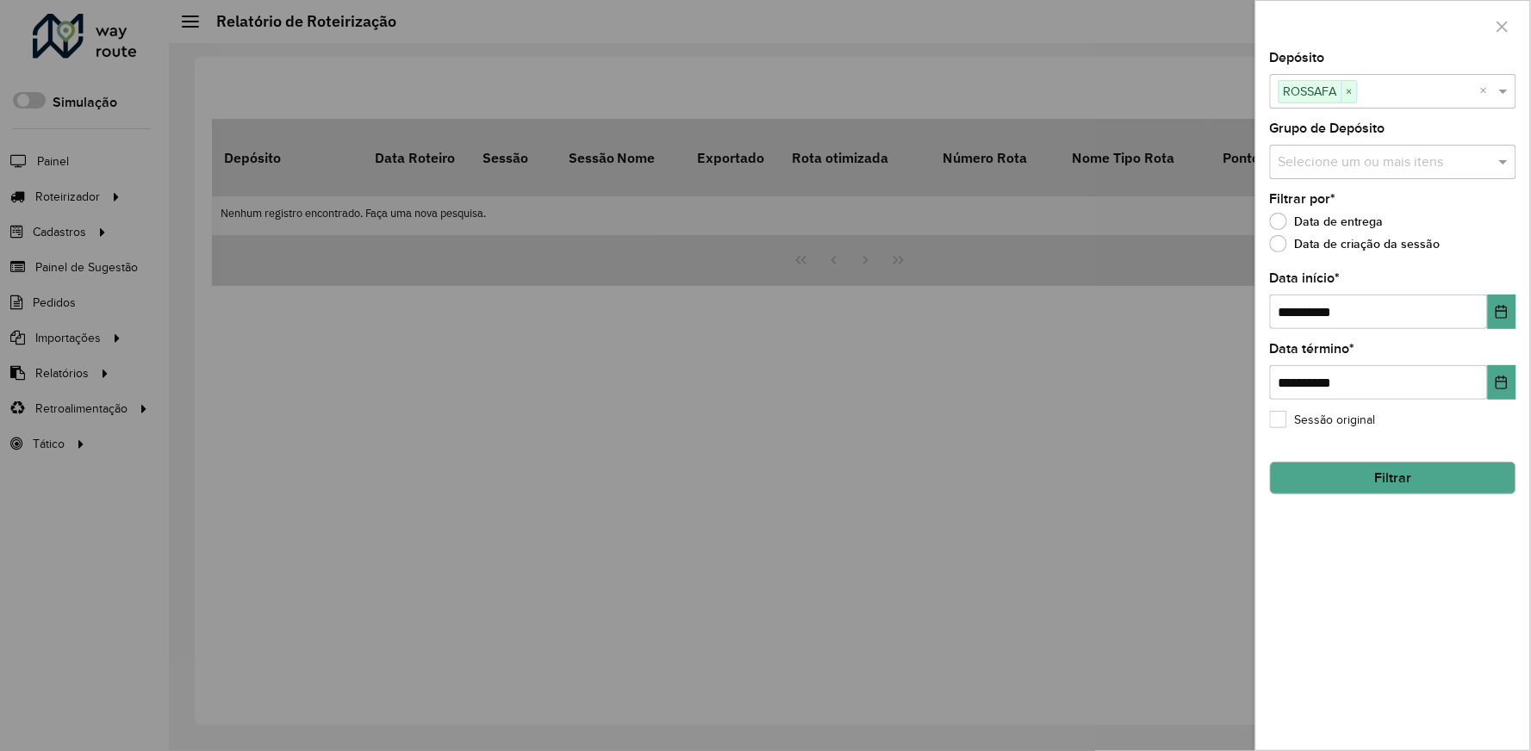
click at [1383, 475] on button "Filtrar" at bounding box center [1393, 478] width 246 height 33
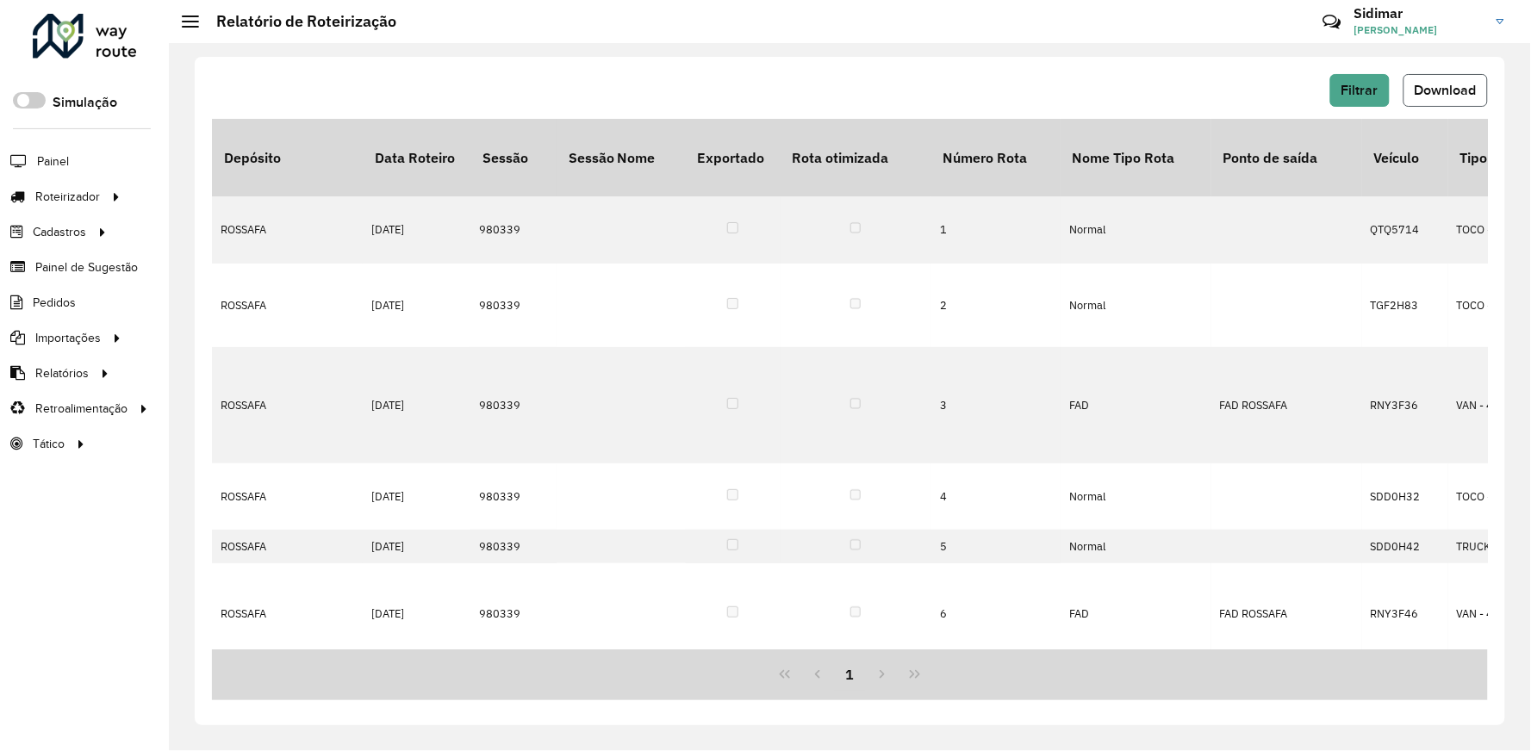
click at [1433, 96] on span "Download" at bounding box center [1445, 90] width 62 height 15
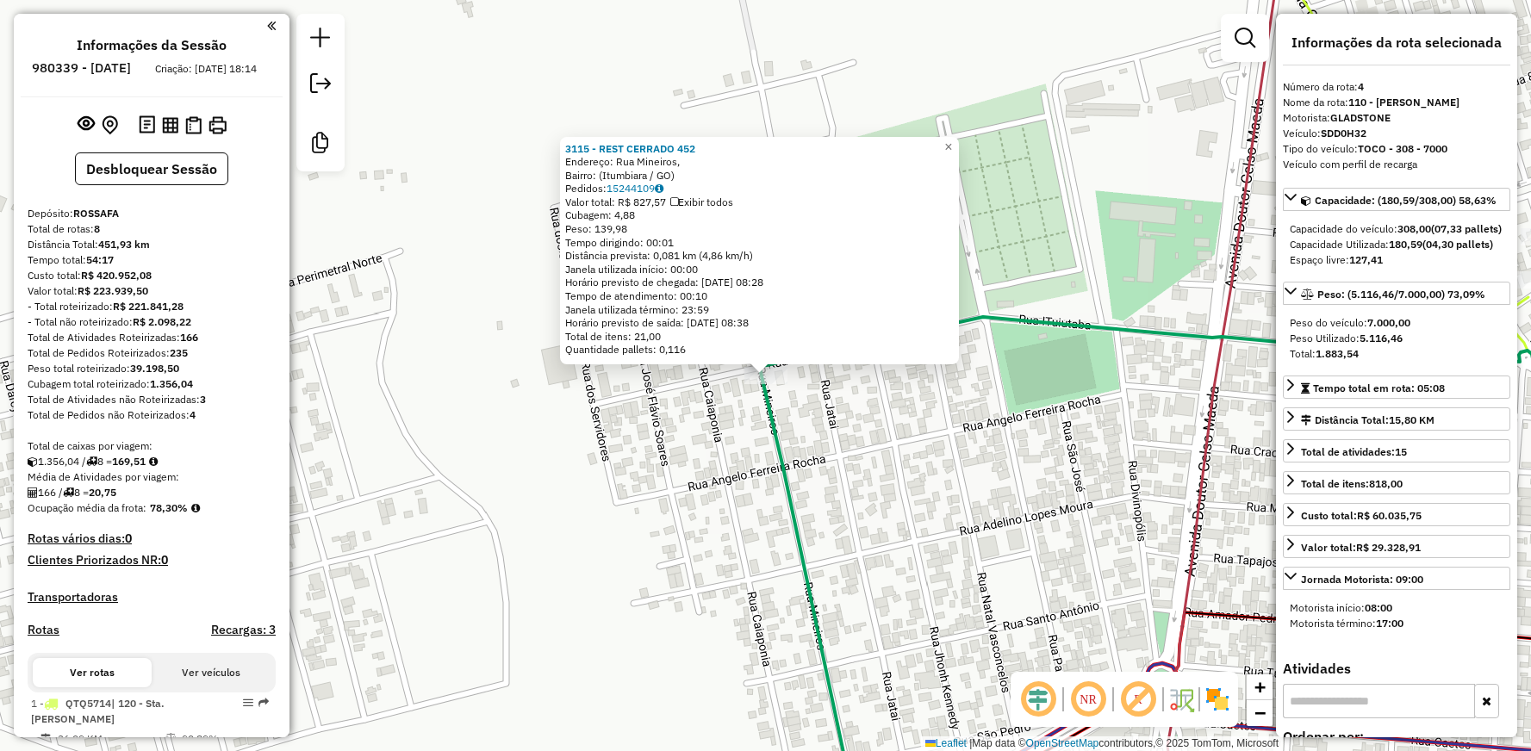
select select "**********"
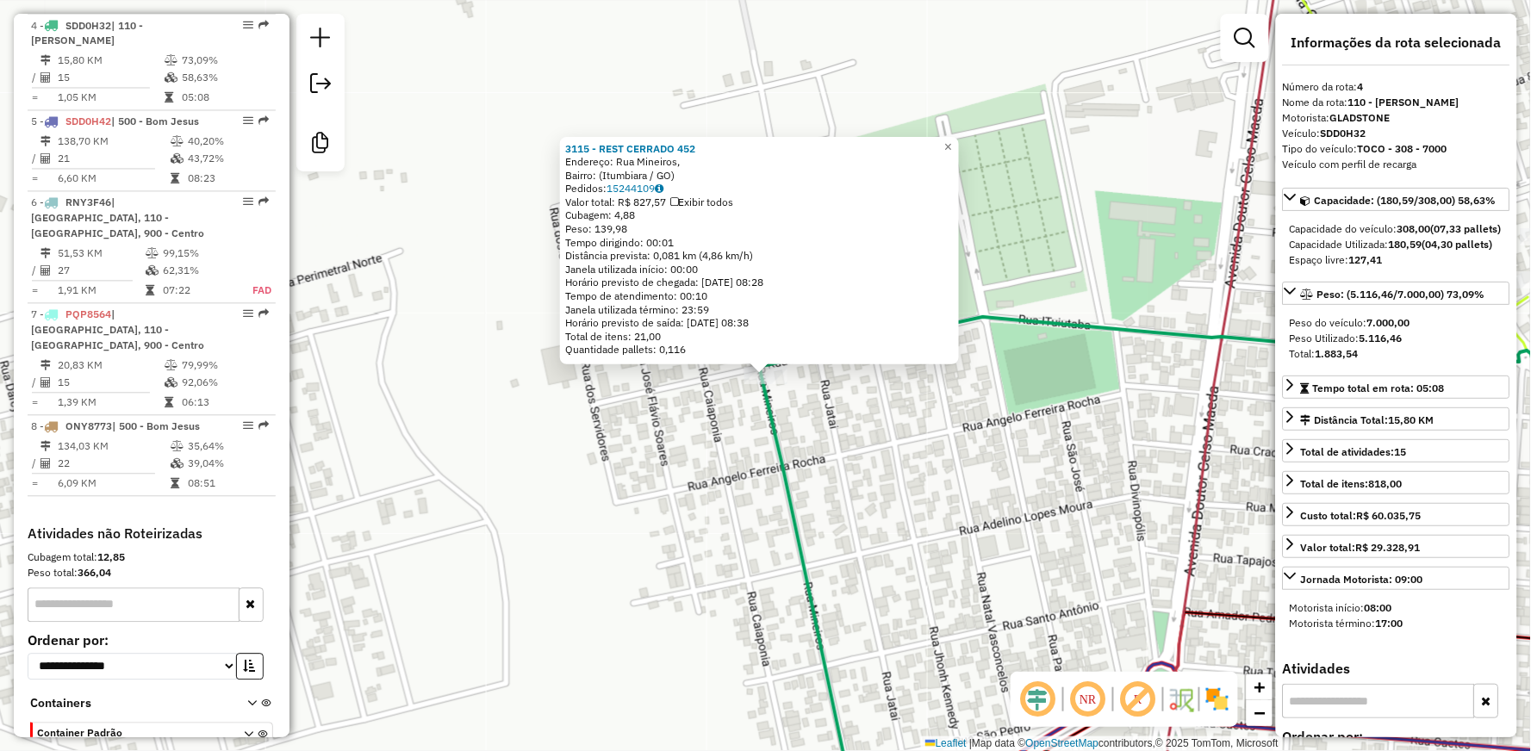
click at [465, 183] on div "3115 - REST CERRADO 452 Endereço: [GEOGRAPHIC_DATA], [GEOGRAPHIC_DATA]: ([GEOGR…" at bounding box center [765, 375] width 1531 height 751
